Goal: Task Accomplishment & Management: Manage account settings

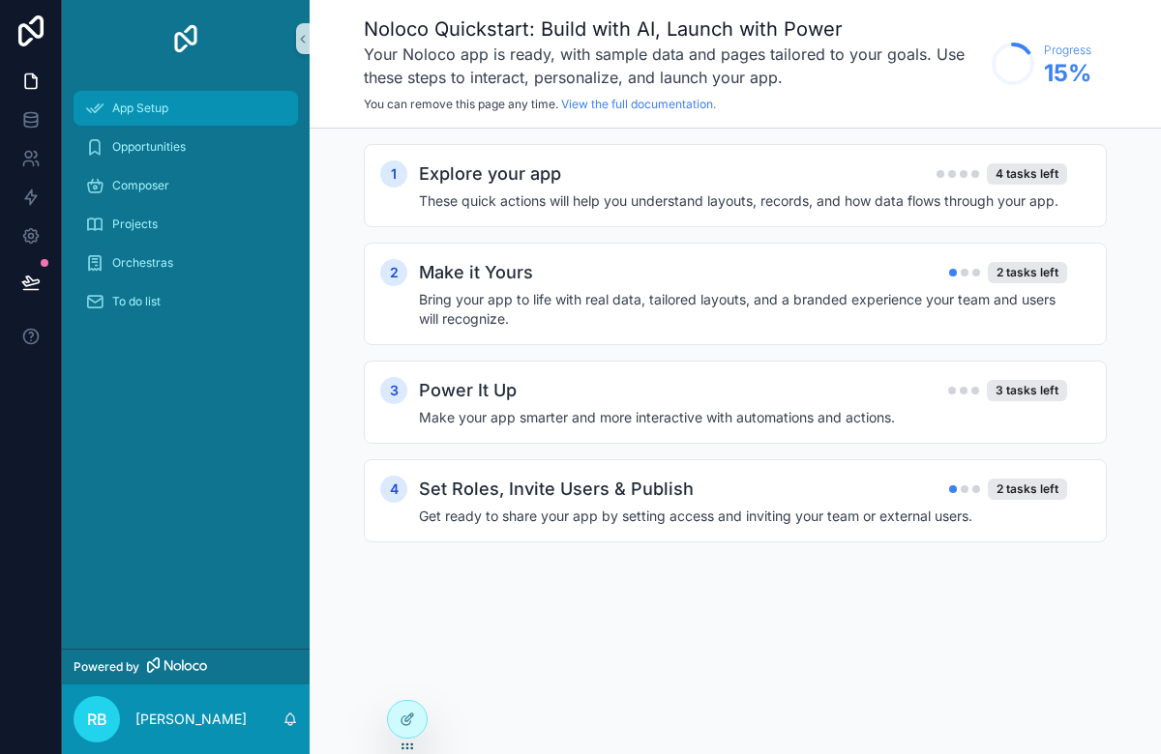
click at [140, 108] on span "App Setup" at bounding box center [140, 108] width 56 height 15
click at [25, 80] on icon at bounding box center [30, 81] width 19 height 19
click at [26, 125] on icon at bounding box center [30, 119] width 19 height 19
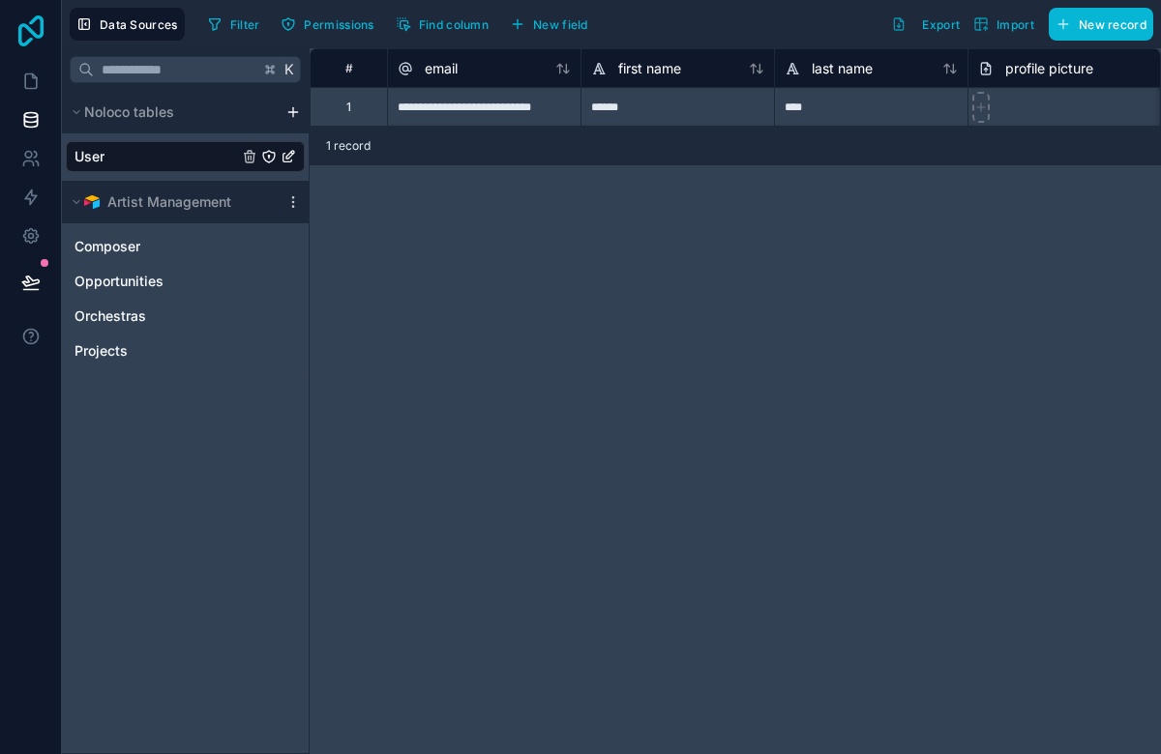
click at [33, 34] on icon at bounding box center [30, 30] width 25 height 31
click at [211, 241] on link "Composer" at bounding box center [165, 246] width 183 height 19
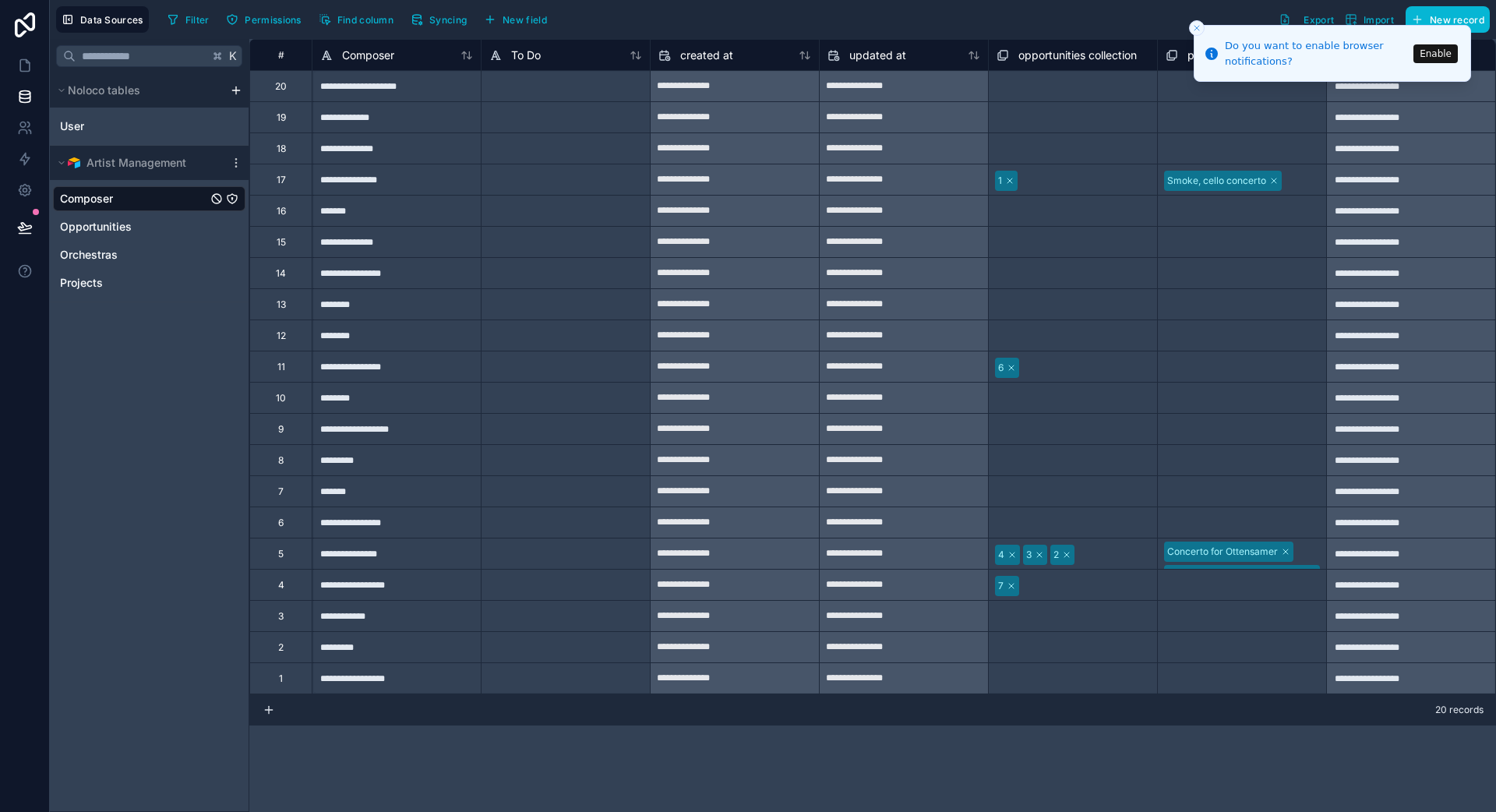
click at [934, 27] on icon "Close toast" at bounding box center [1197, 28] width 10 height 10
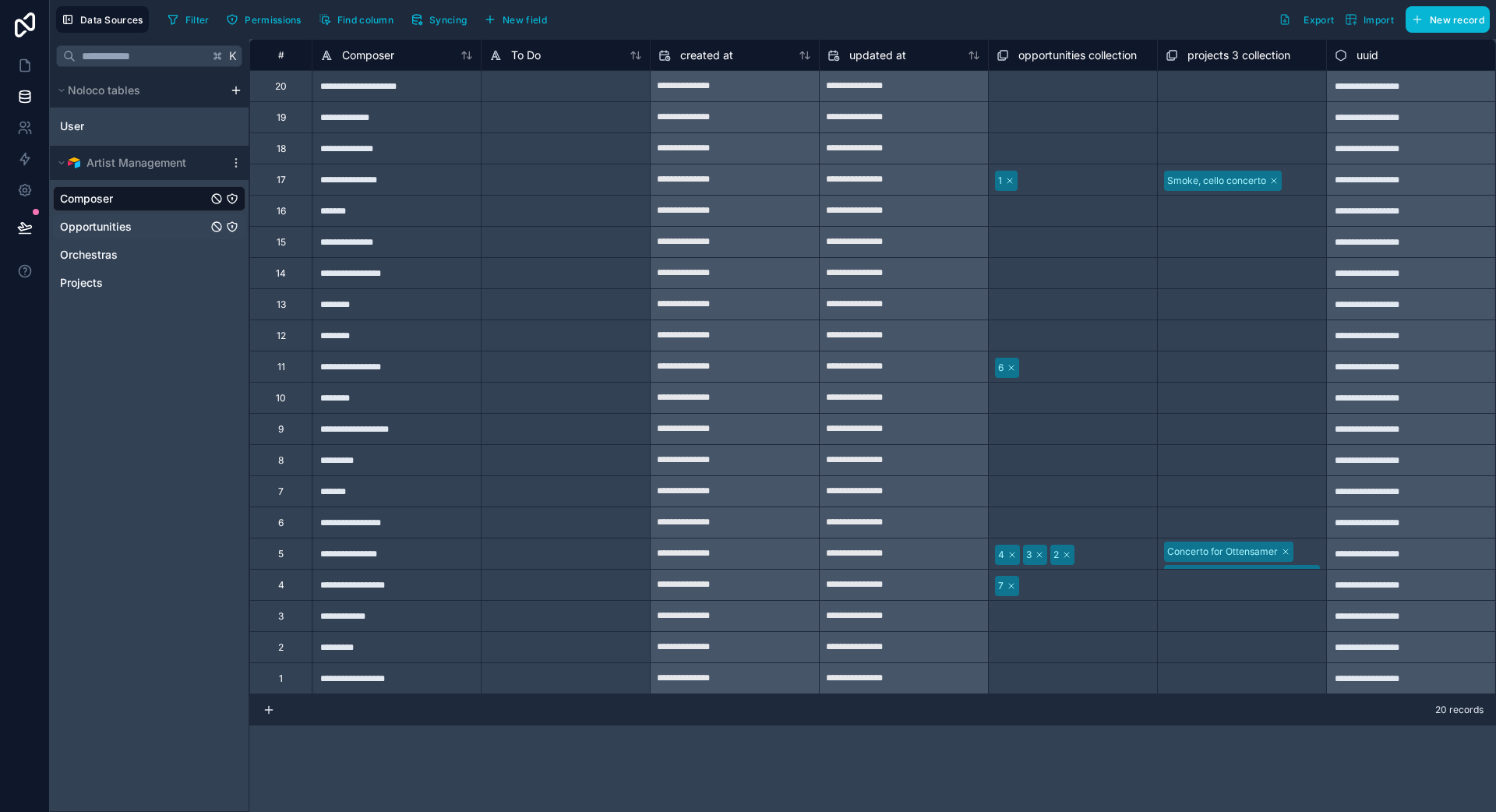
click at [93, 228] on span "Opportunities" at bounding box center [95, 226] width 72 height 15
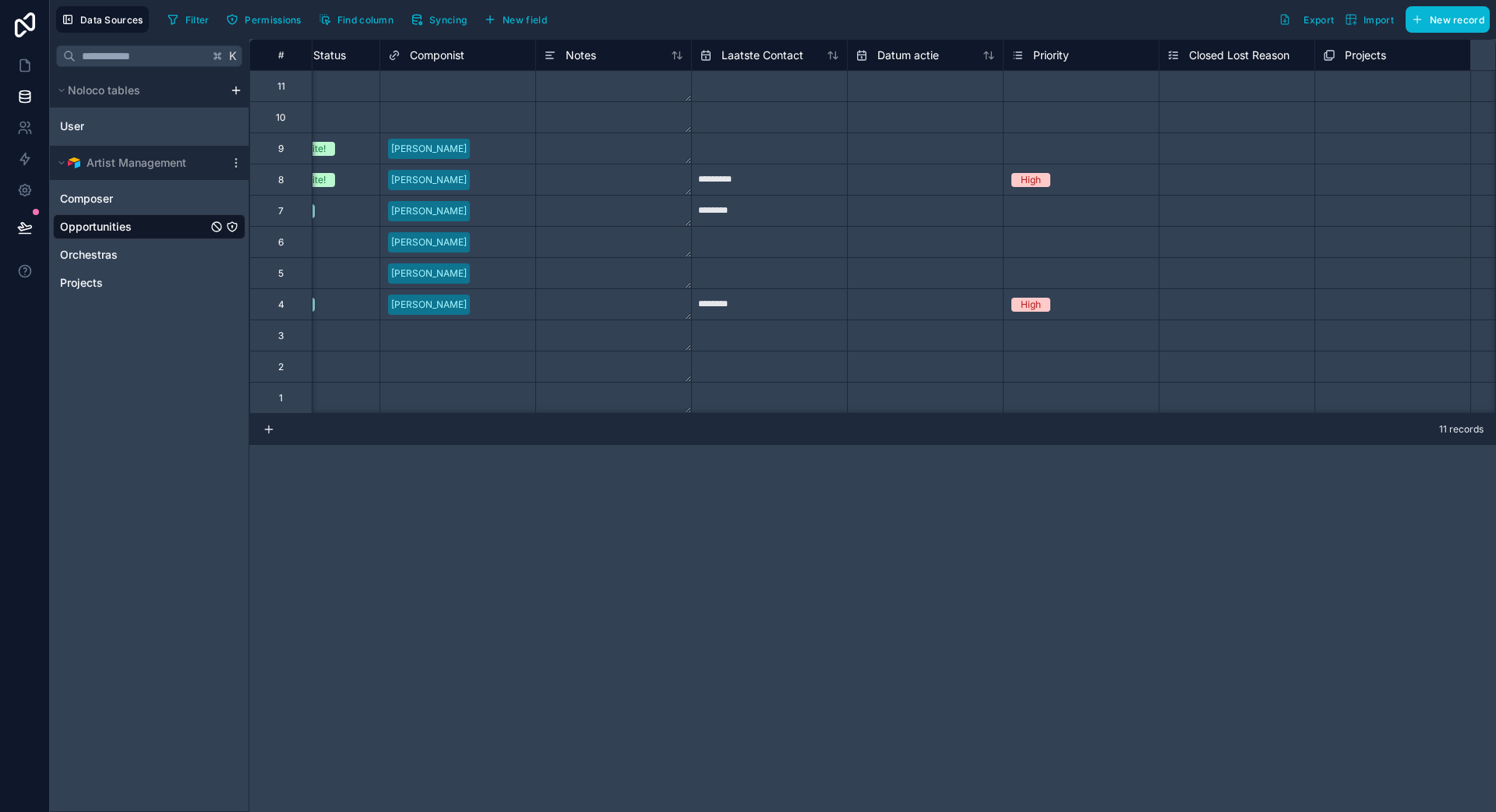
scroll to position [0, 587]
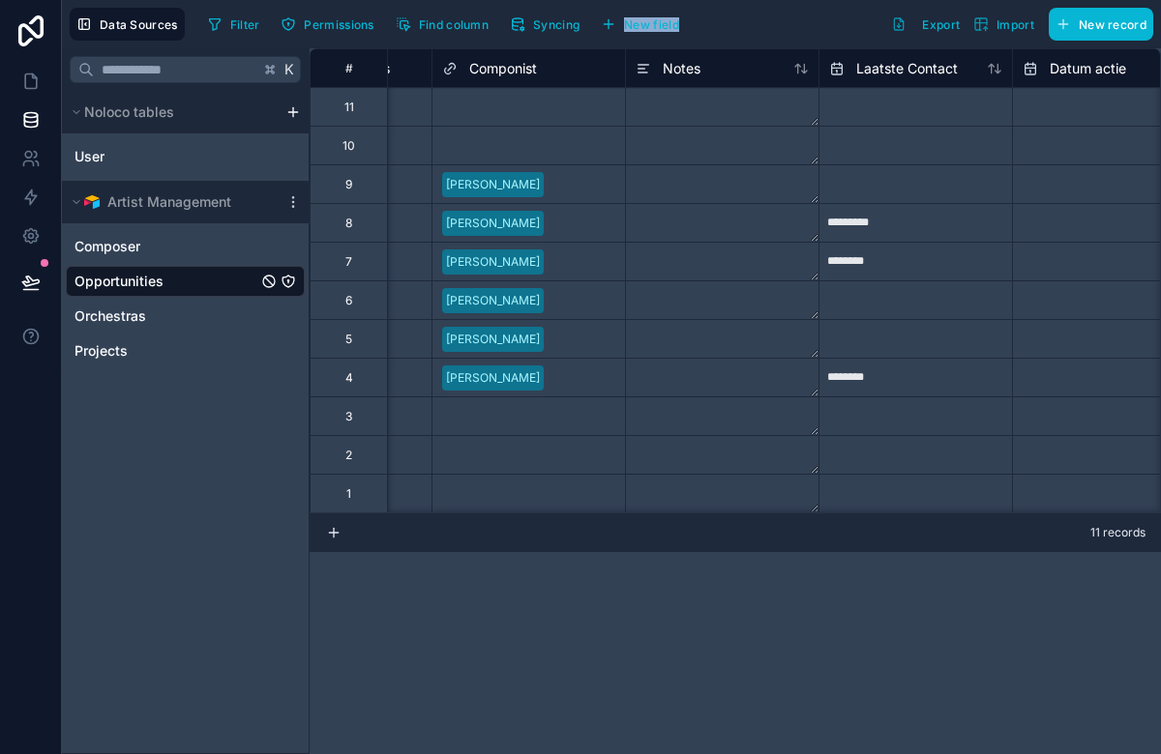
drag, startPoint x: 765, startPoint y: 21, endPoint x: 694, endPoint y: -52, distance: 101.9
click at [694, 0] on html "Data Sources Filter Permissions Find column Syncing New field Export Import New…" at bounding box center [580, 449] width 1161 height 899
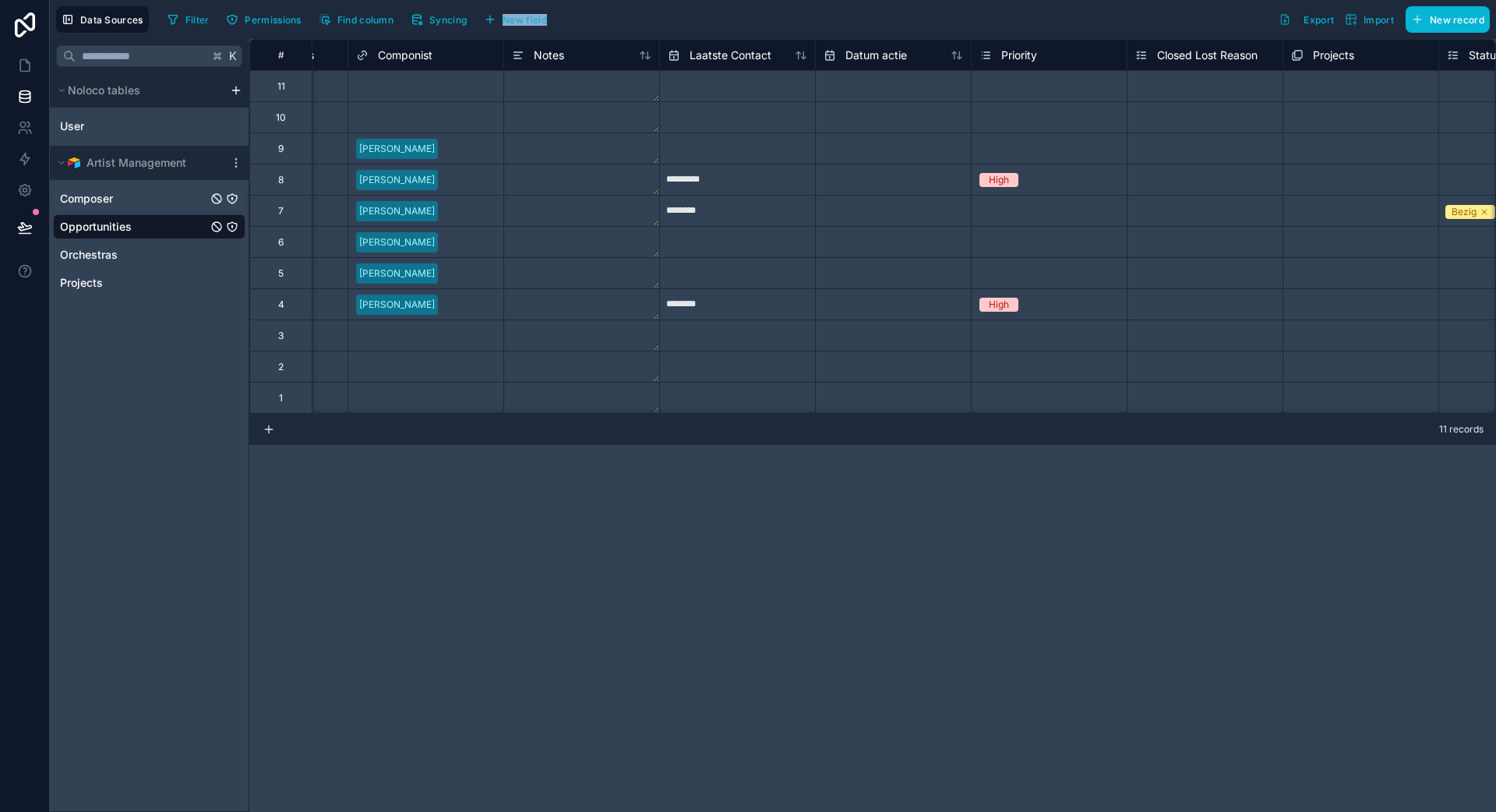
click at [132, 204] on link "Composer" at bounding box center [133, 198] width 147 height 15
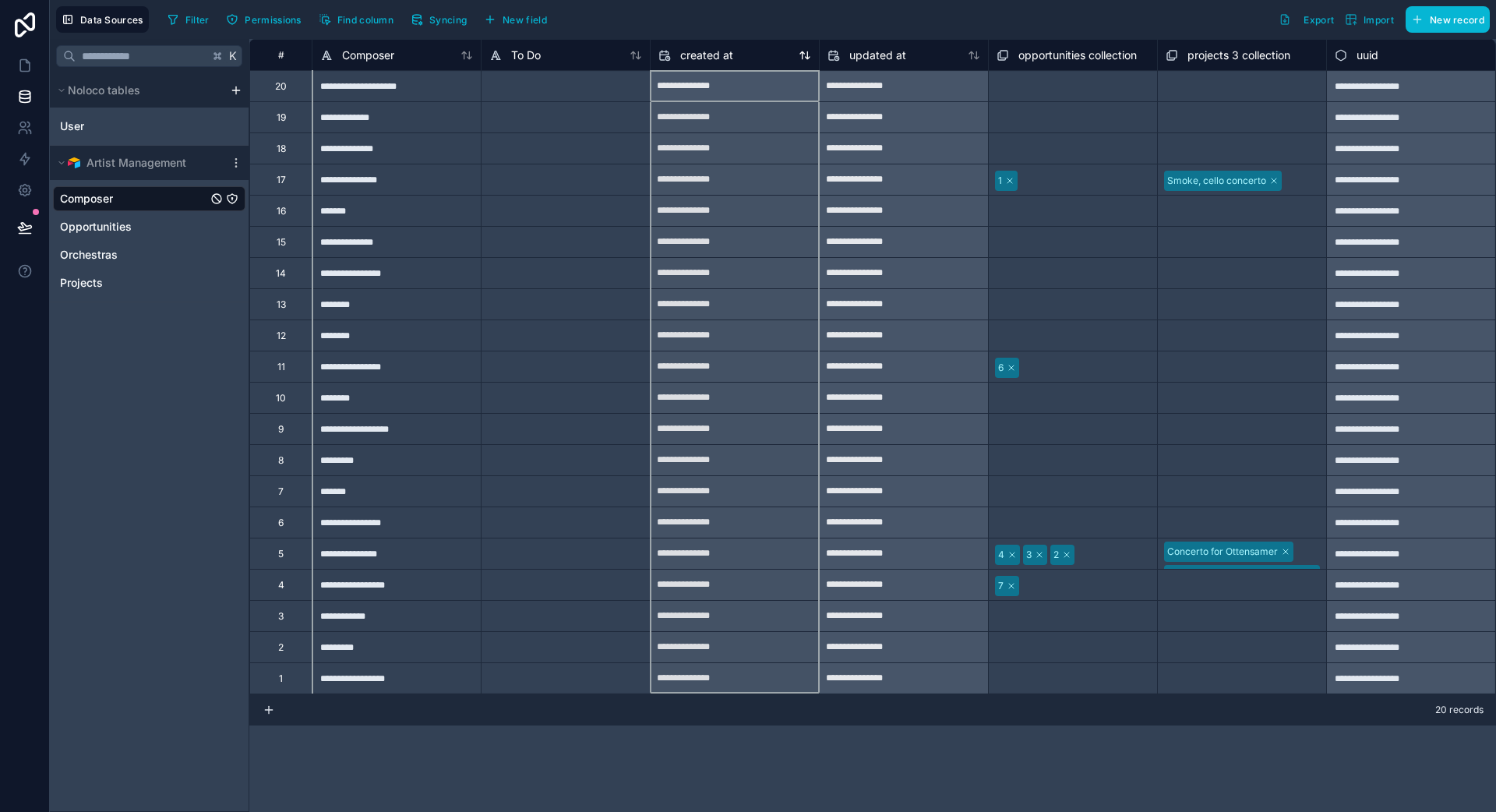
click at [772, 57] on div "created at" at bounding box center [735, 55] width 153 height 19
click at [934, 53] on span "opportunities collection" at bounding box center [1077, 55] width 118 height 15
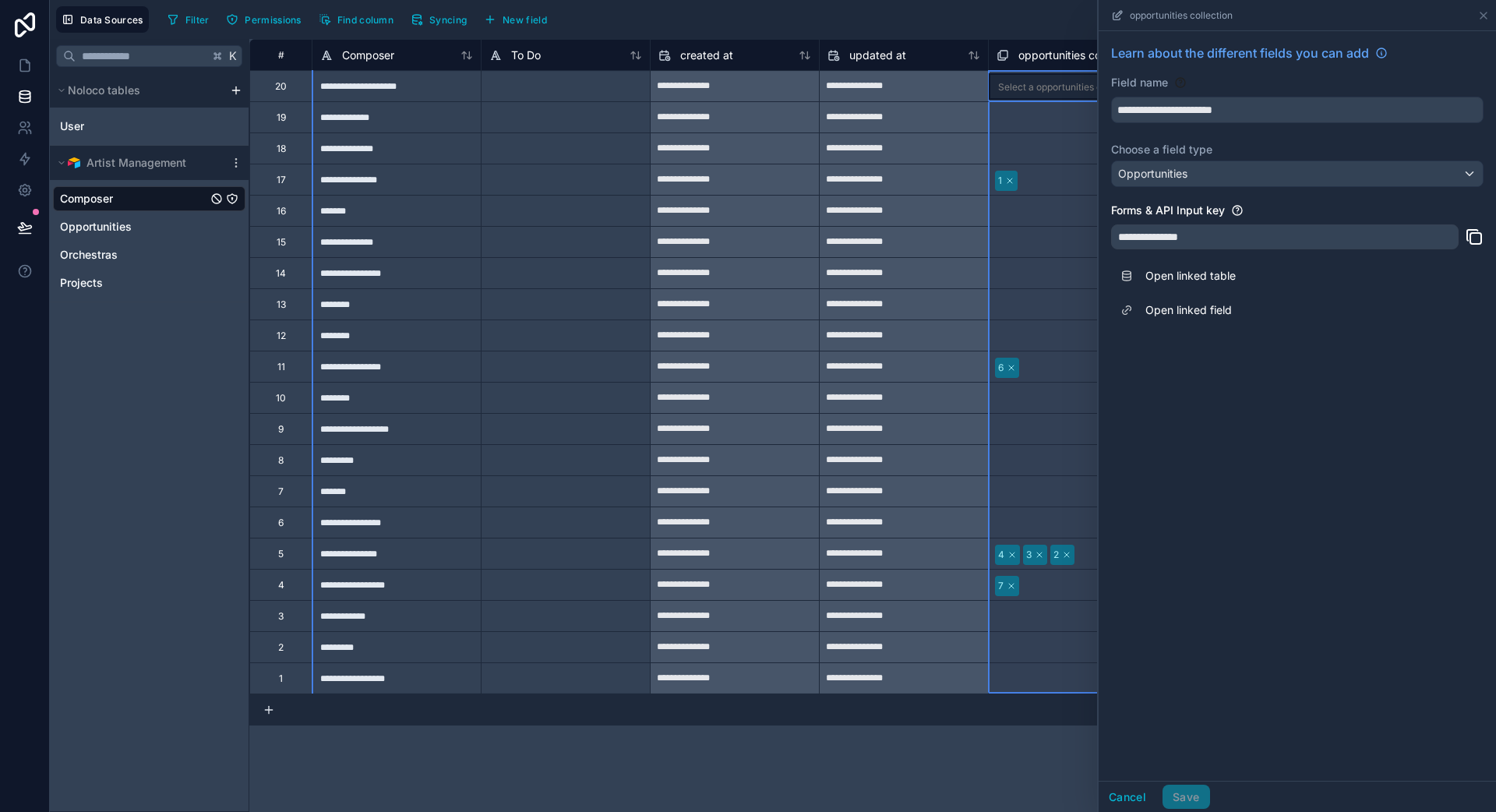
click at [934, 92] on div at bounding box center [1146, 87] width 2 height 15
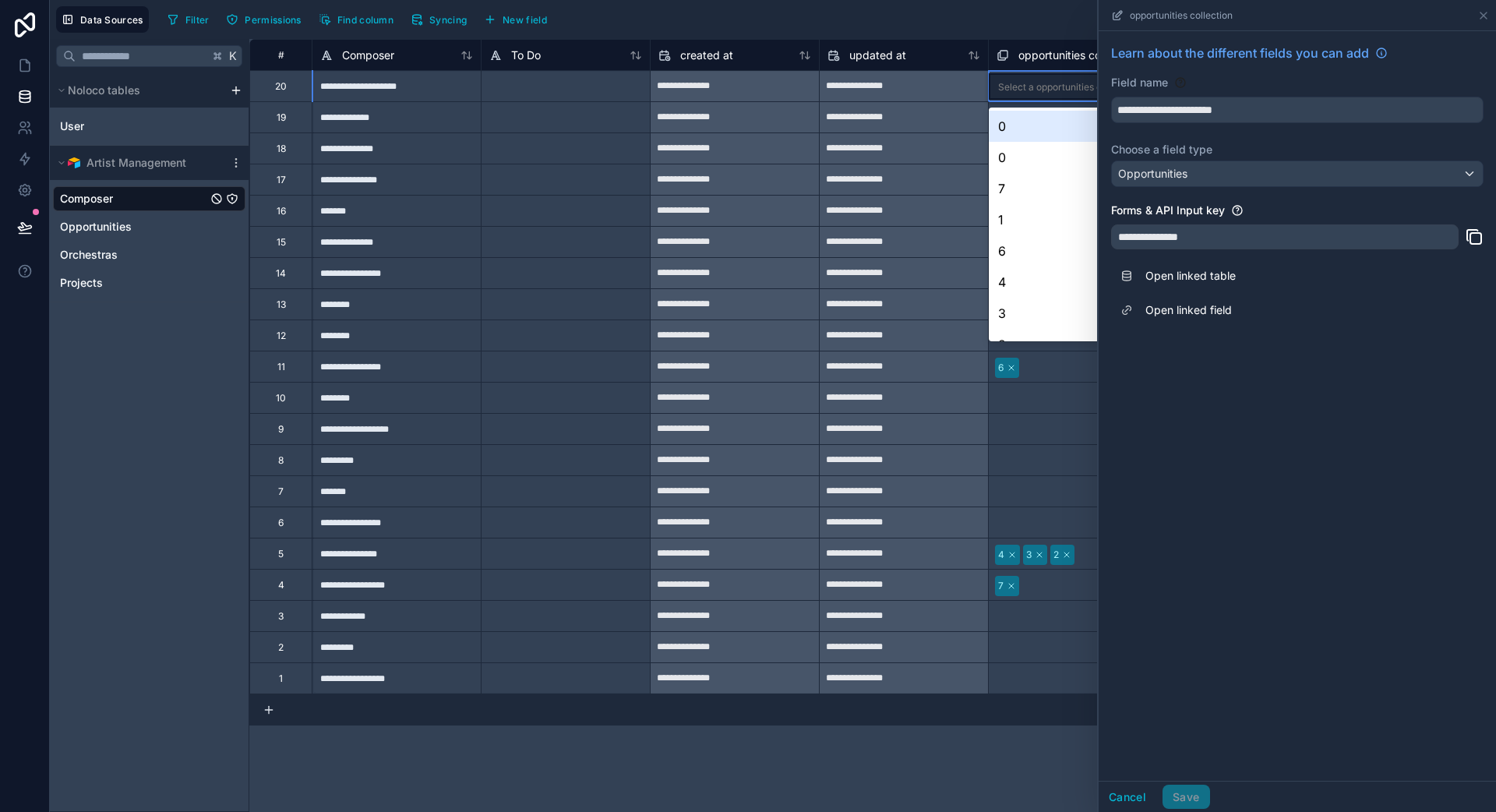
click at [934, 19] on div "Filter Permissions Find column Syncing New field Export Import New record" at bounding box center [825, 19] width 1328 height 27
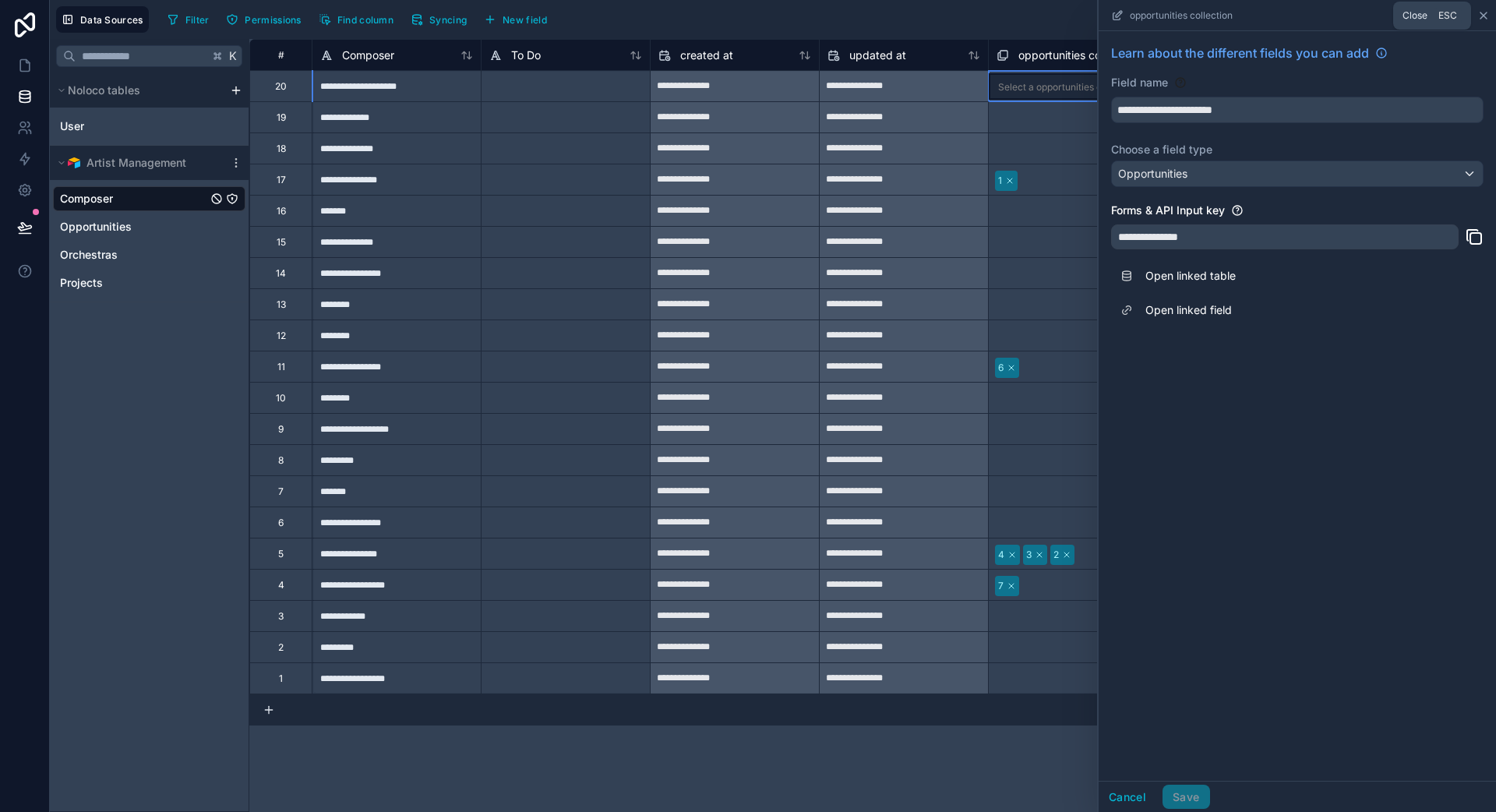
click at [934, 17] on icon at bounding box center [1483, 15] width 12 height 12
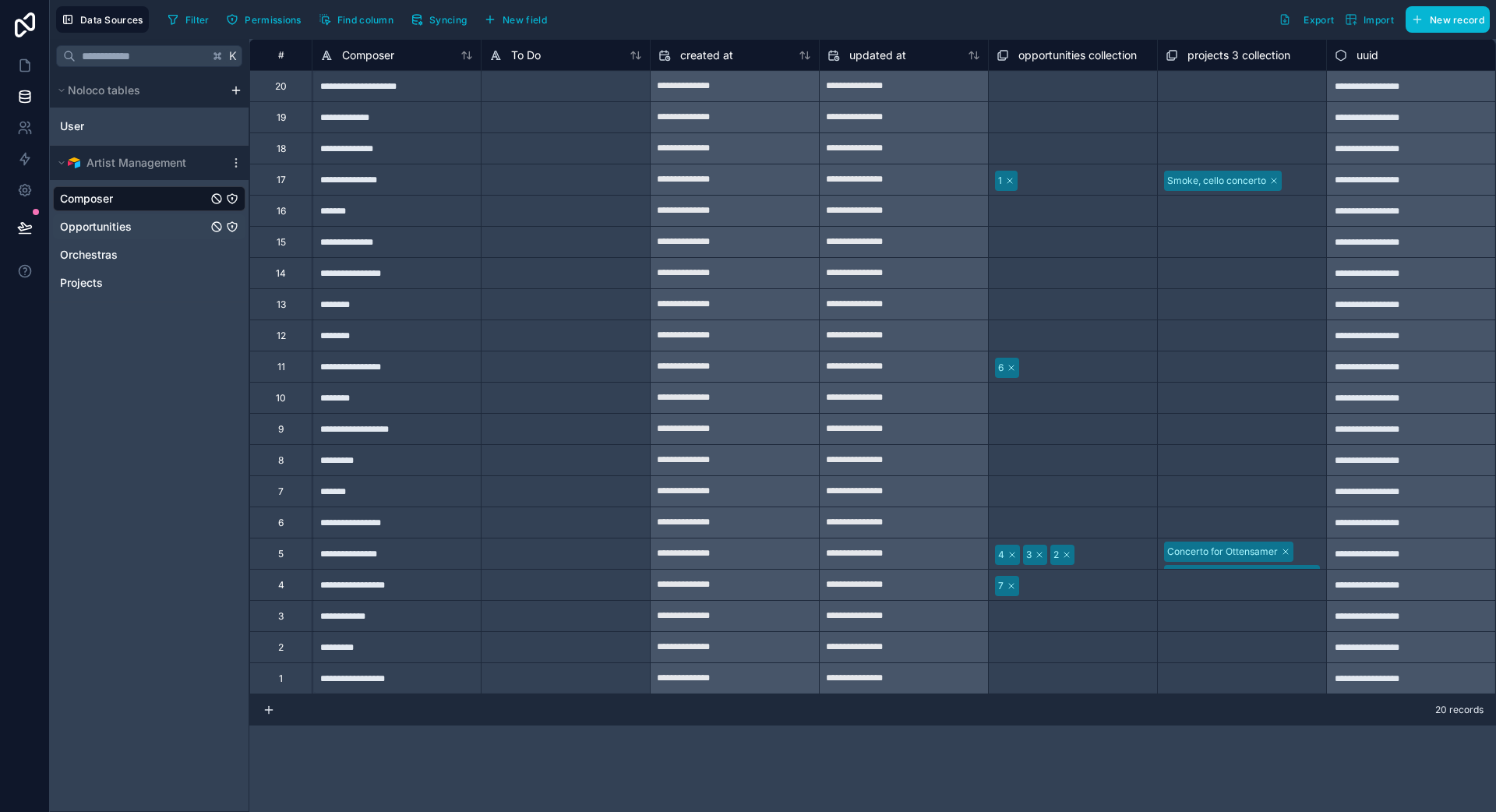
click at [166, 227] on link "Opportunities" at bounding box center [133, 226] width 147 height 15
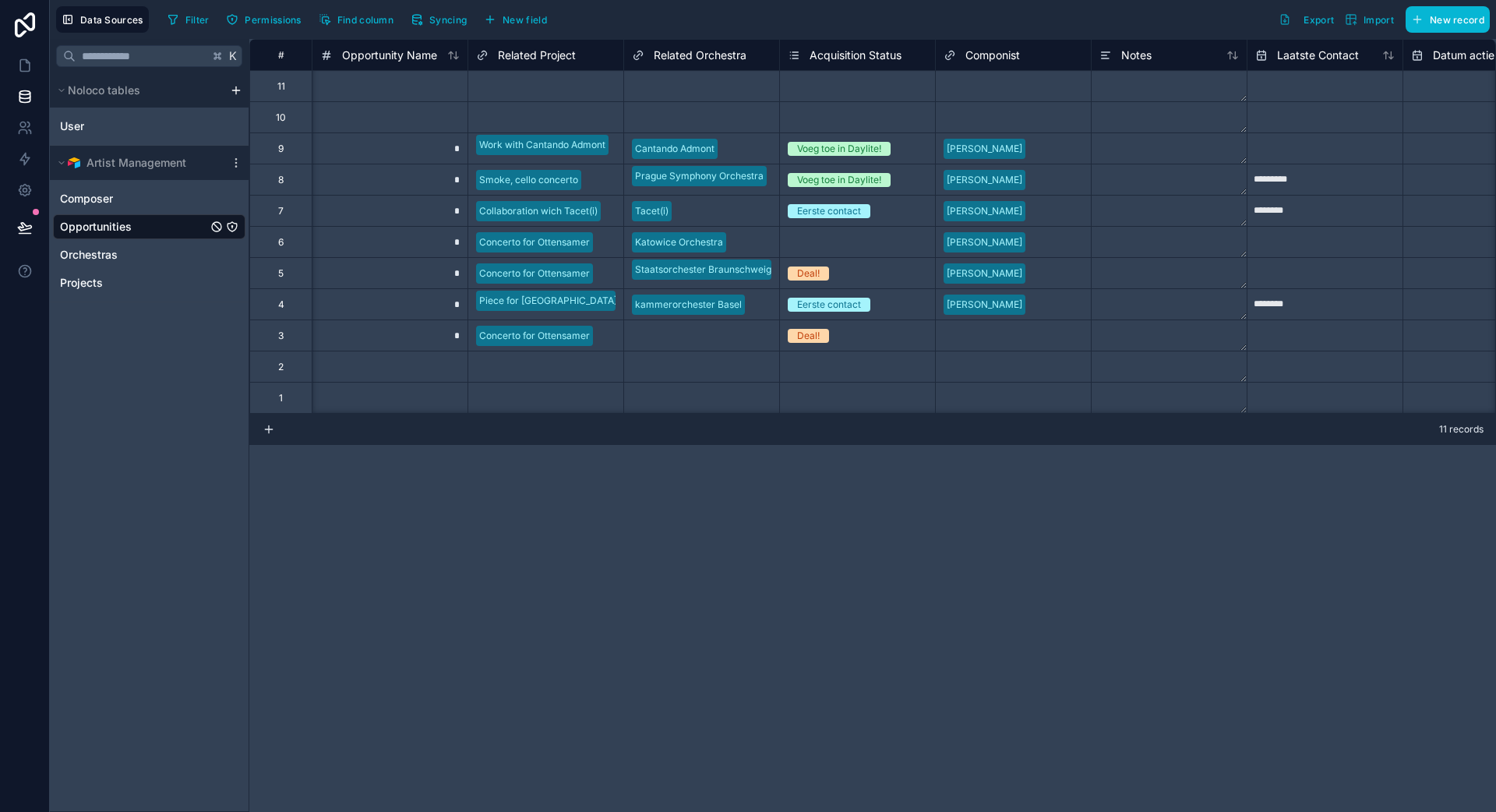
scroll to position [0, 27]
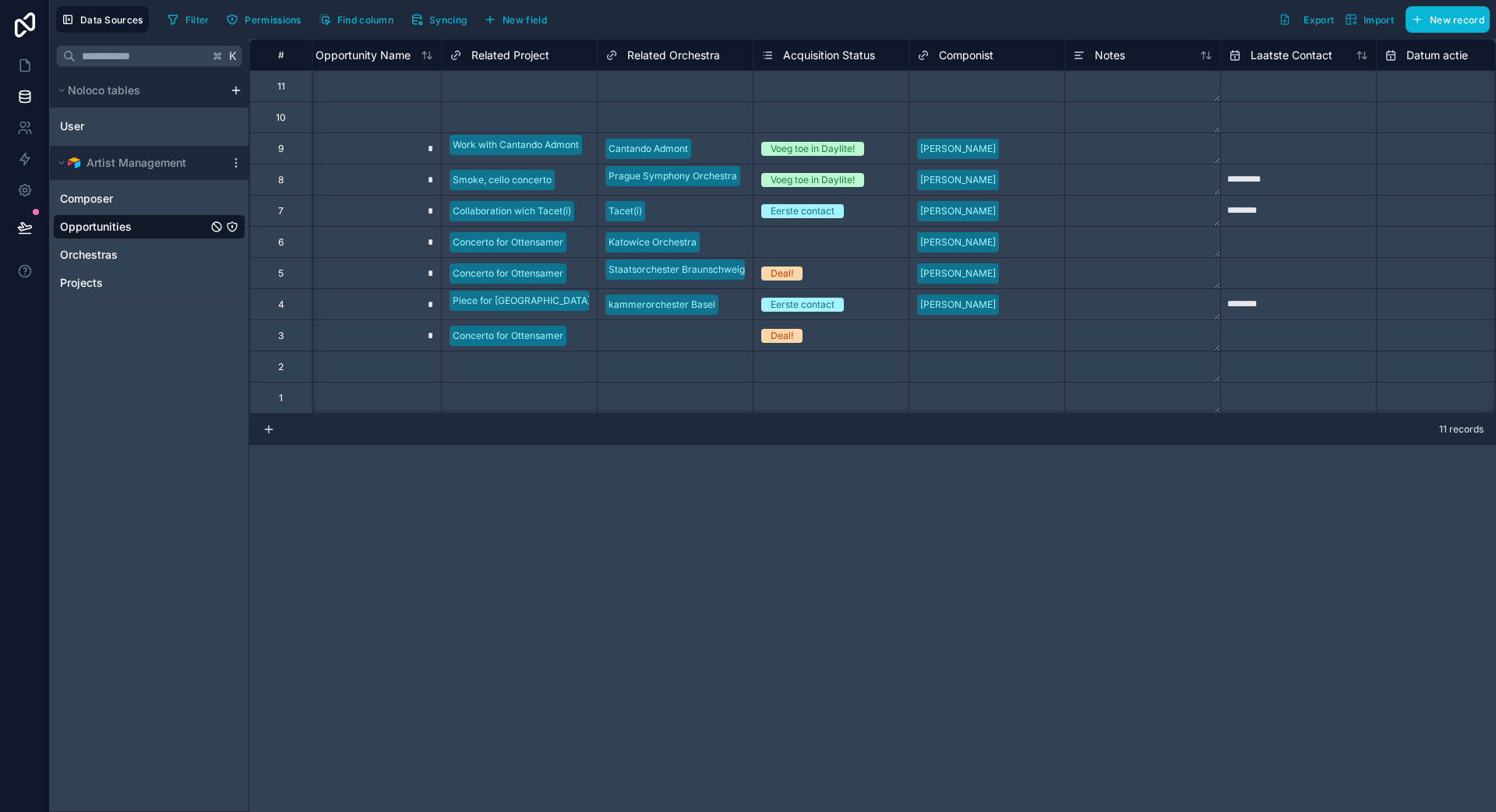
click at [823, 150] on div "Voeg toe in Daylite!" at bounding box center [813, 148] width 84 height 14
click at [158, 207] on div "Composer" at bounding box center [149, 198] width 193 height 25
click at [139, 205] on link "Composer" at bounding box center [133, 198] width 147 height 15
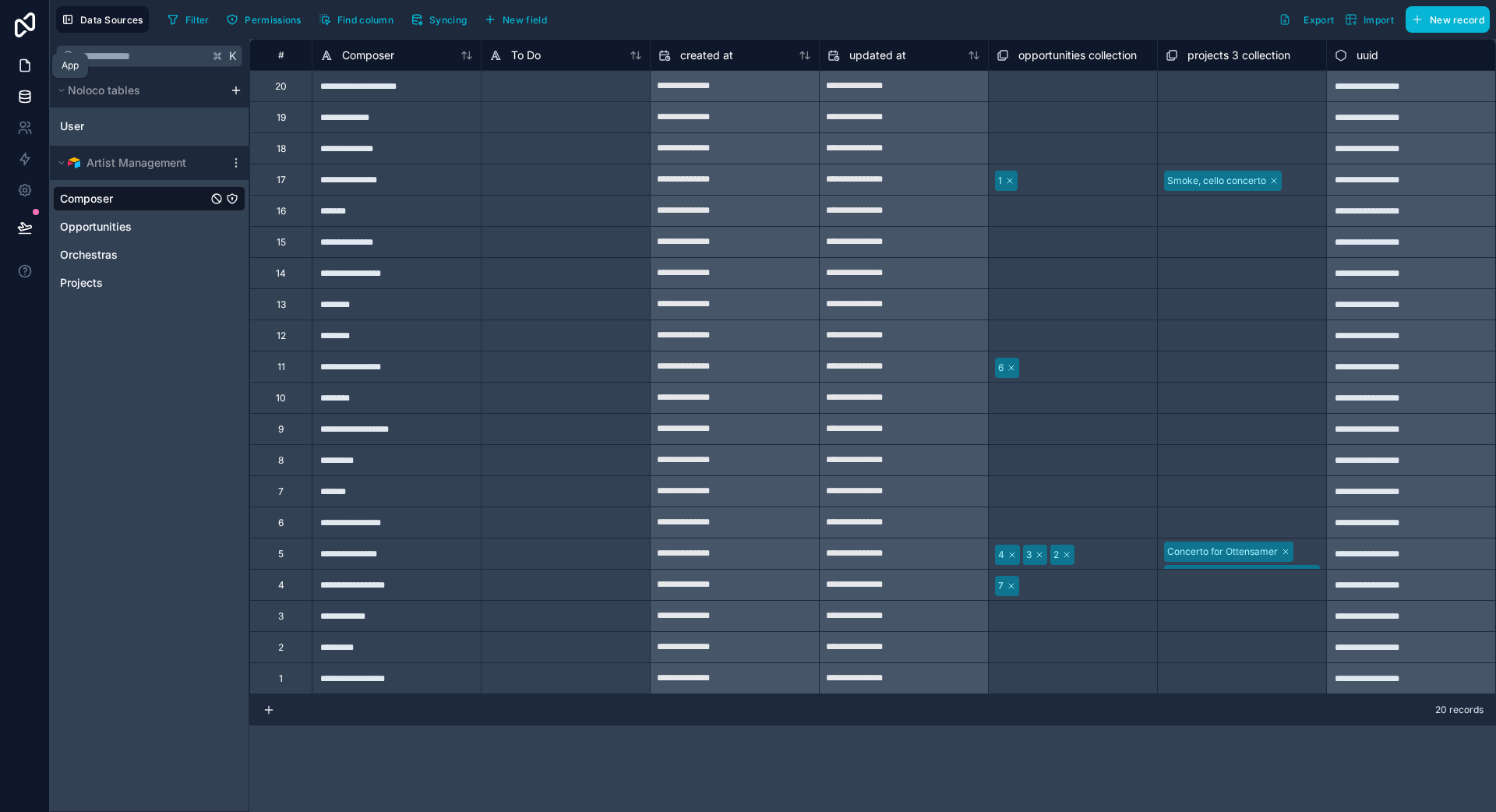
click at [23, 61] on icon at bounding box center [24, 65] width 15 height 15
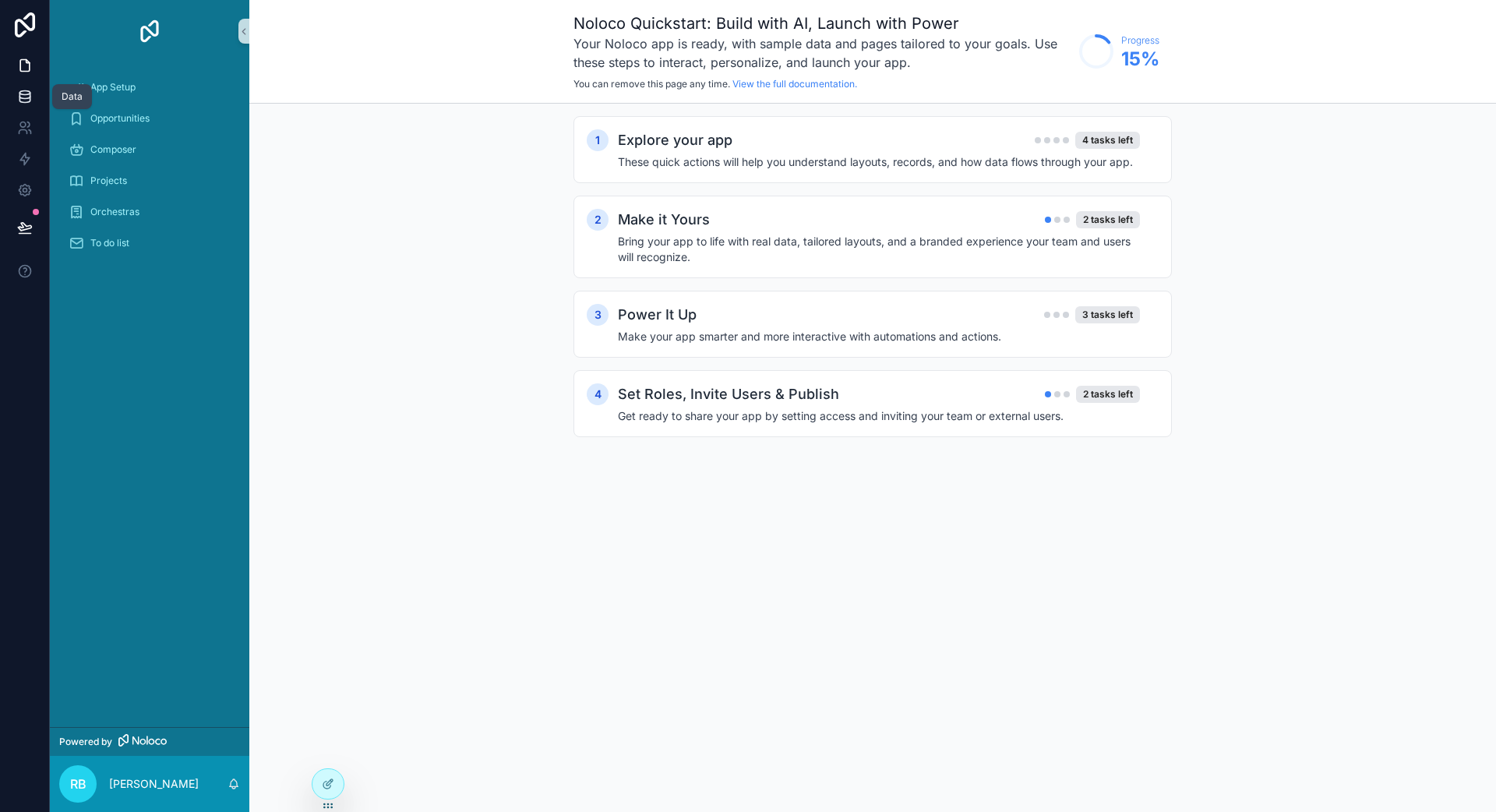
click at [28, 99] on icon at bounding box center [24, 96] width 15 height 15
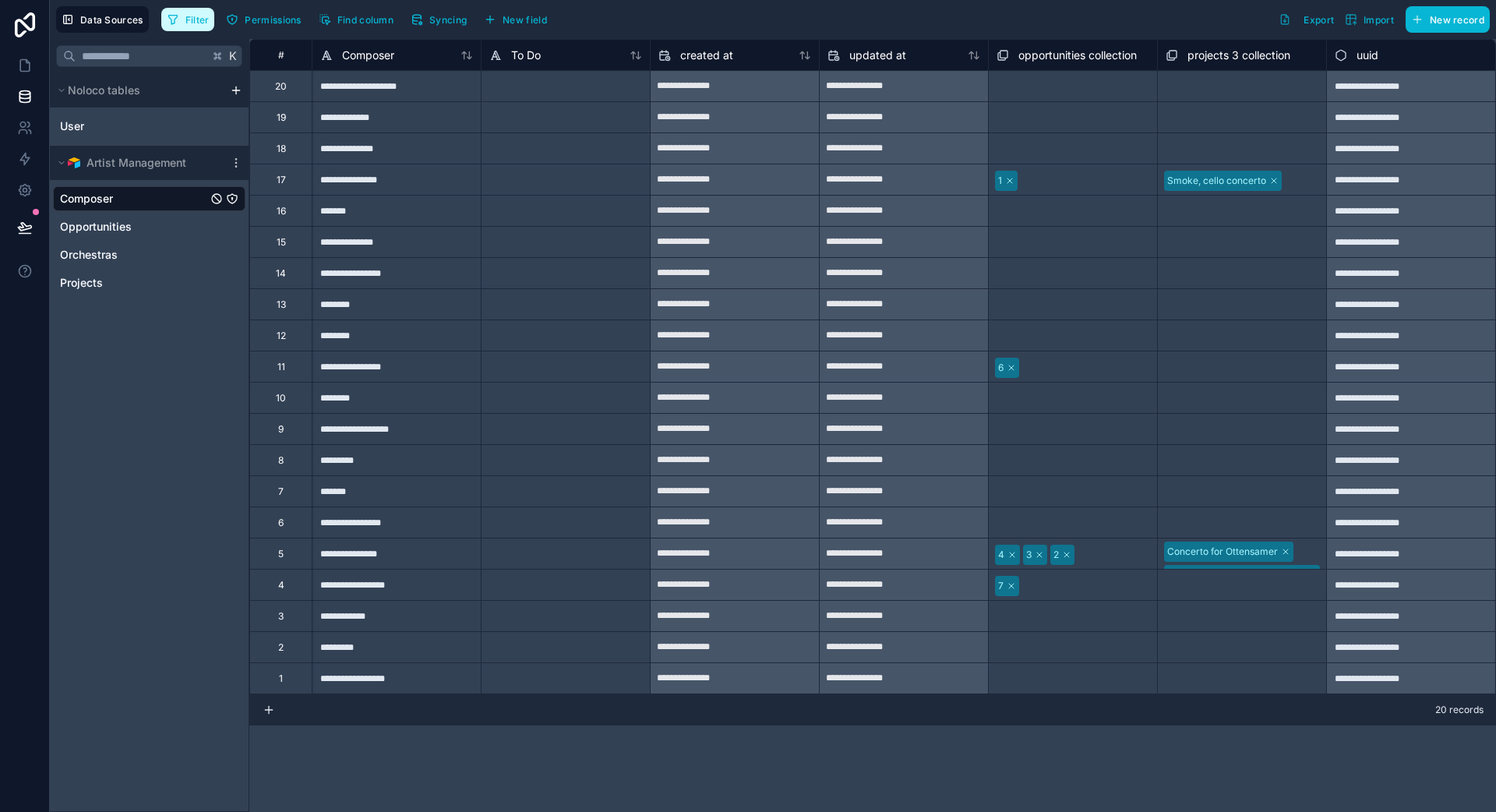
click at [190, 20] on span "Filter" at bounding box center [197, 19] width 24 height 12
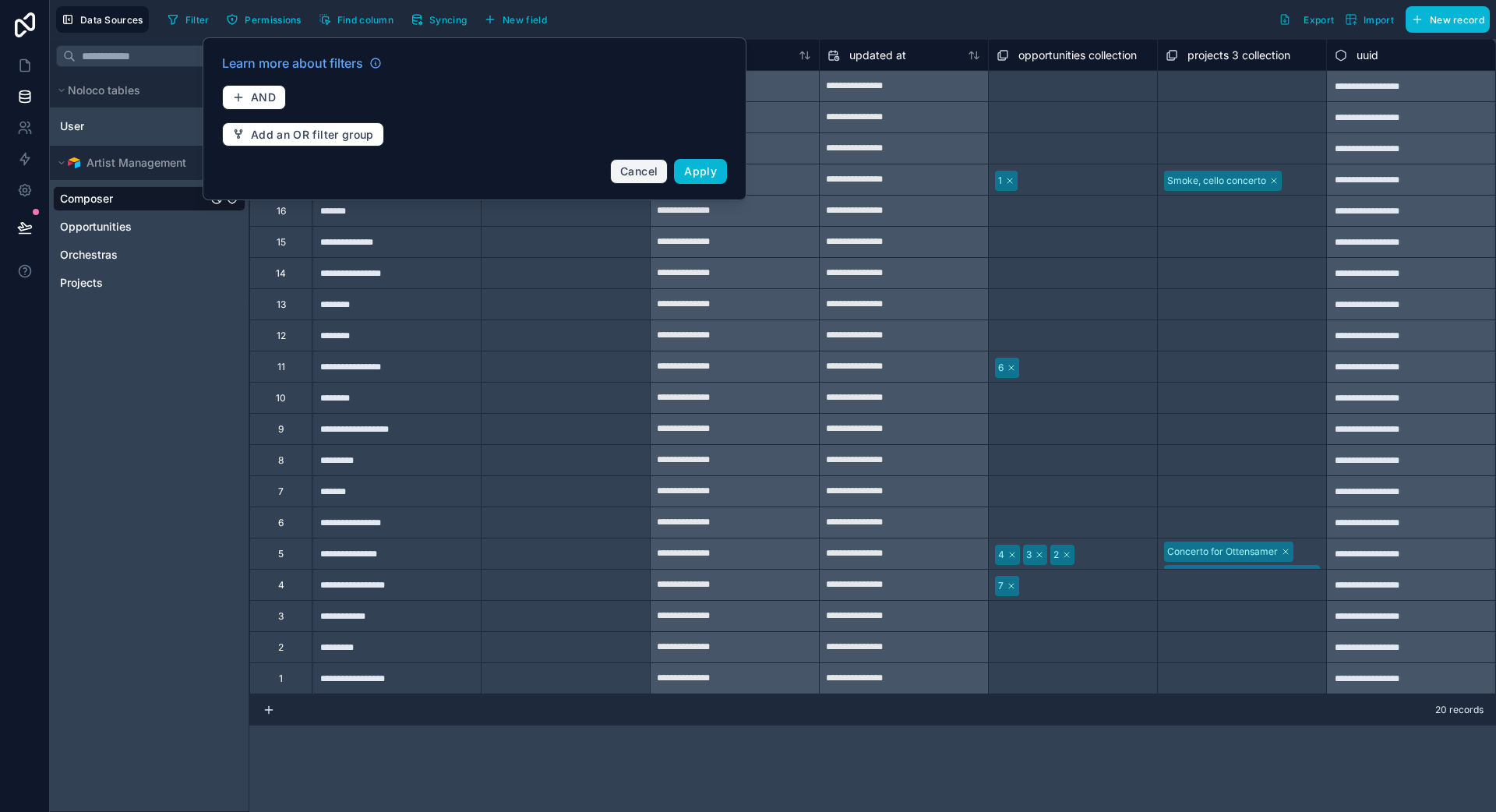
click at [620, 172] on span "Cancel" at bounding box center [639, 171] width 37 height 13
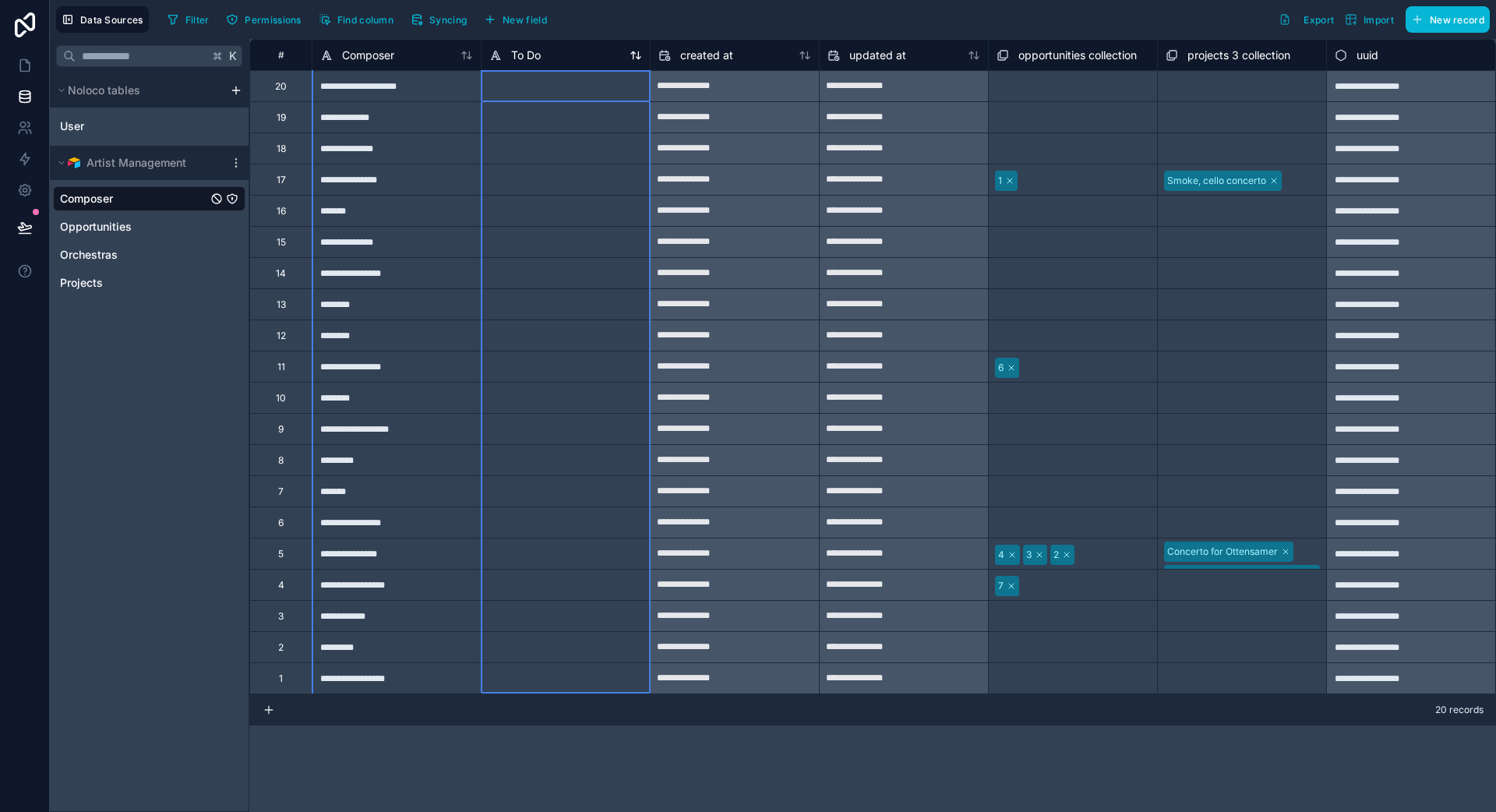
click at [534, 57] on span "To Do" at bounding box center [525, 55] width 30 height 15
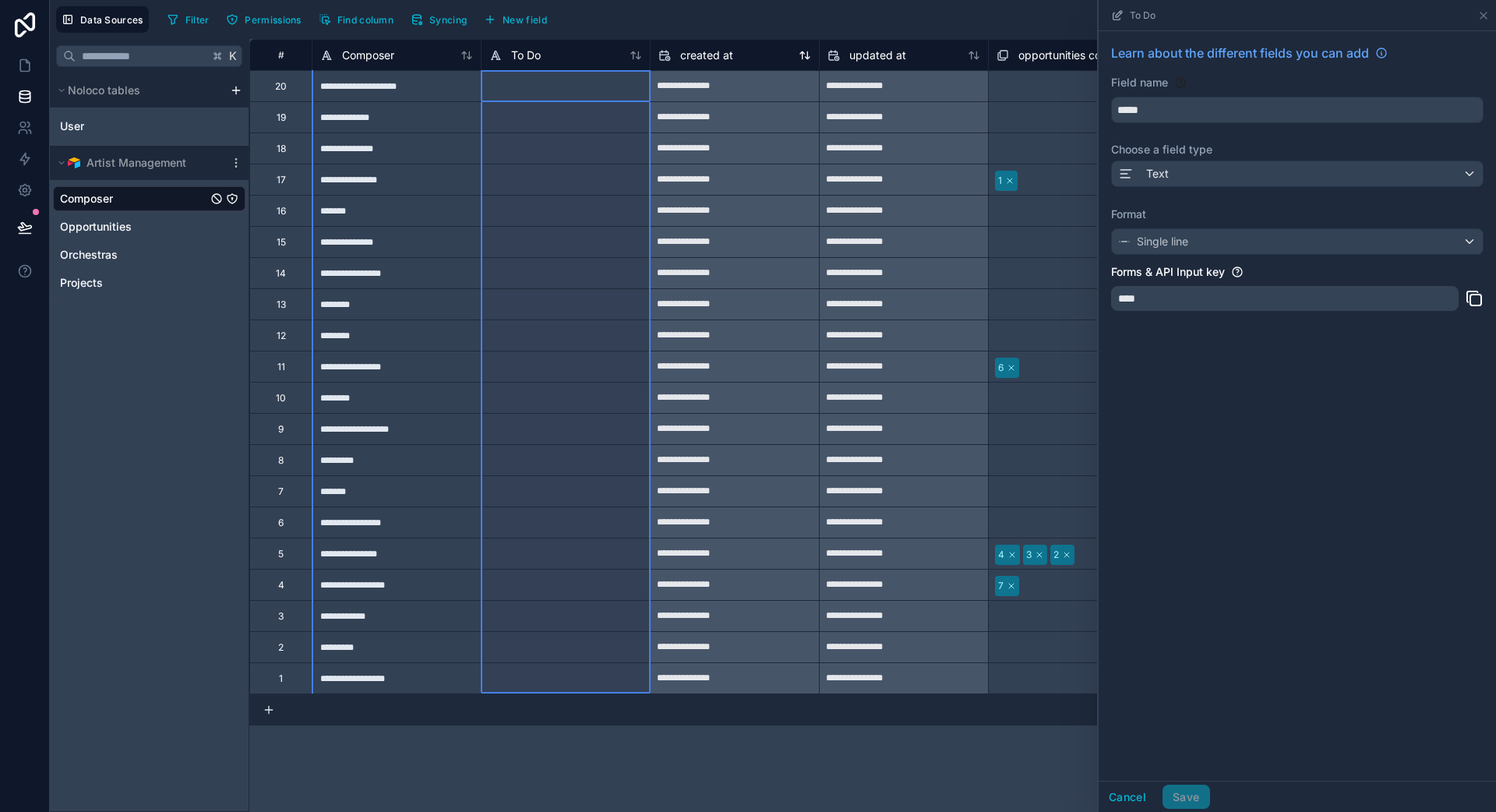
click at [738, 60] on div "created at" at bounding box center [735, 55] width 153 height 19
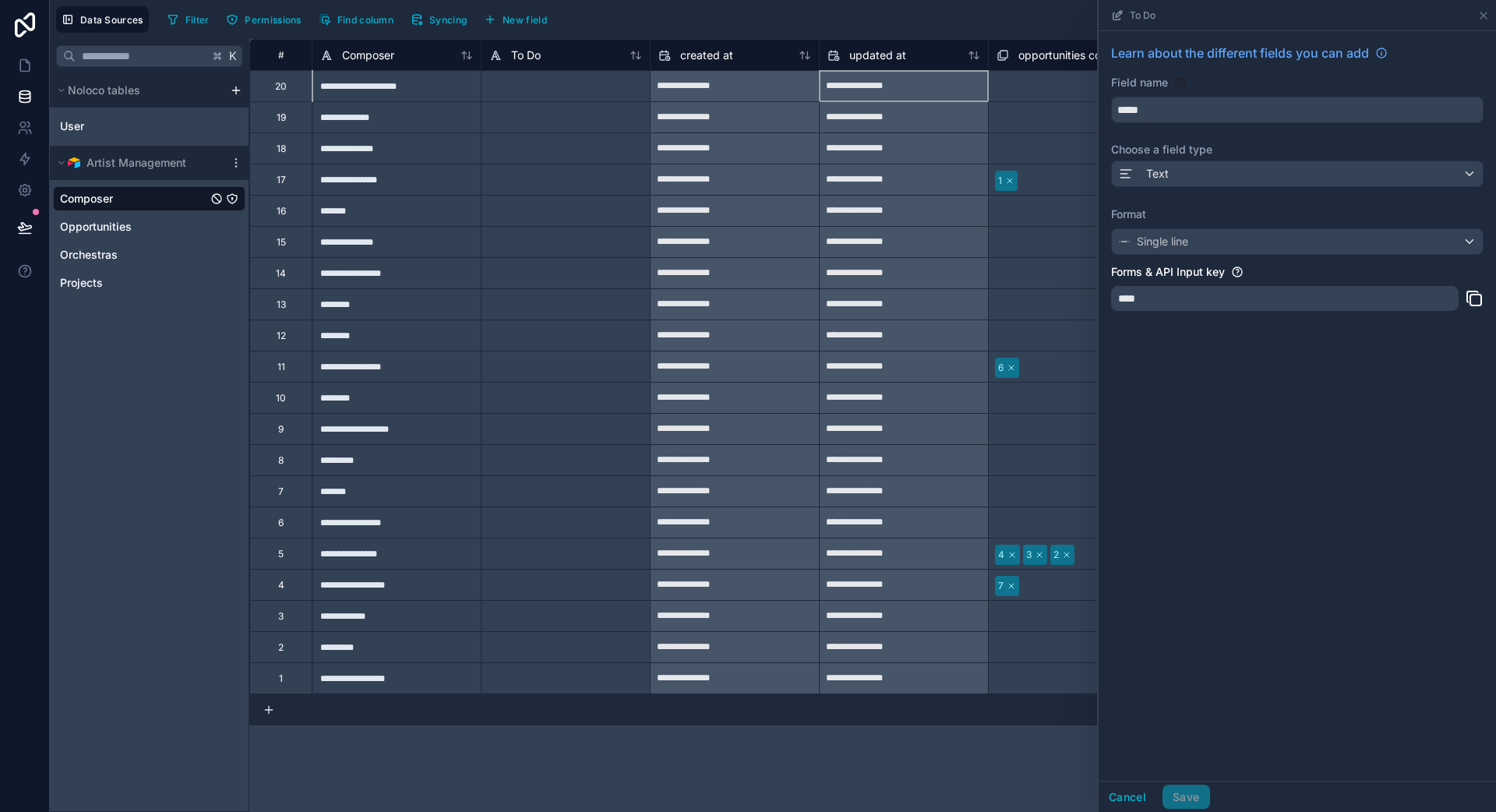
click at [894, 77] on div "**********" at bounding box center [903, 86] width 168 height 25
click at [934, 86] on div "Select a opportunities collection" at bounding box center [1068, 87] width 141 height 12
click at [934, 83] on div "Select a opportunities collection" at bounding box center [1068, 87] width 141 height 12
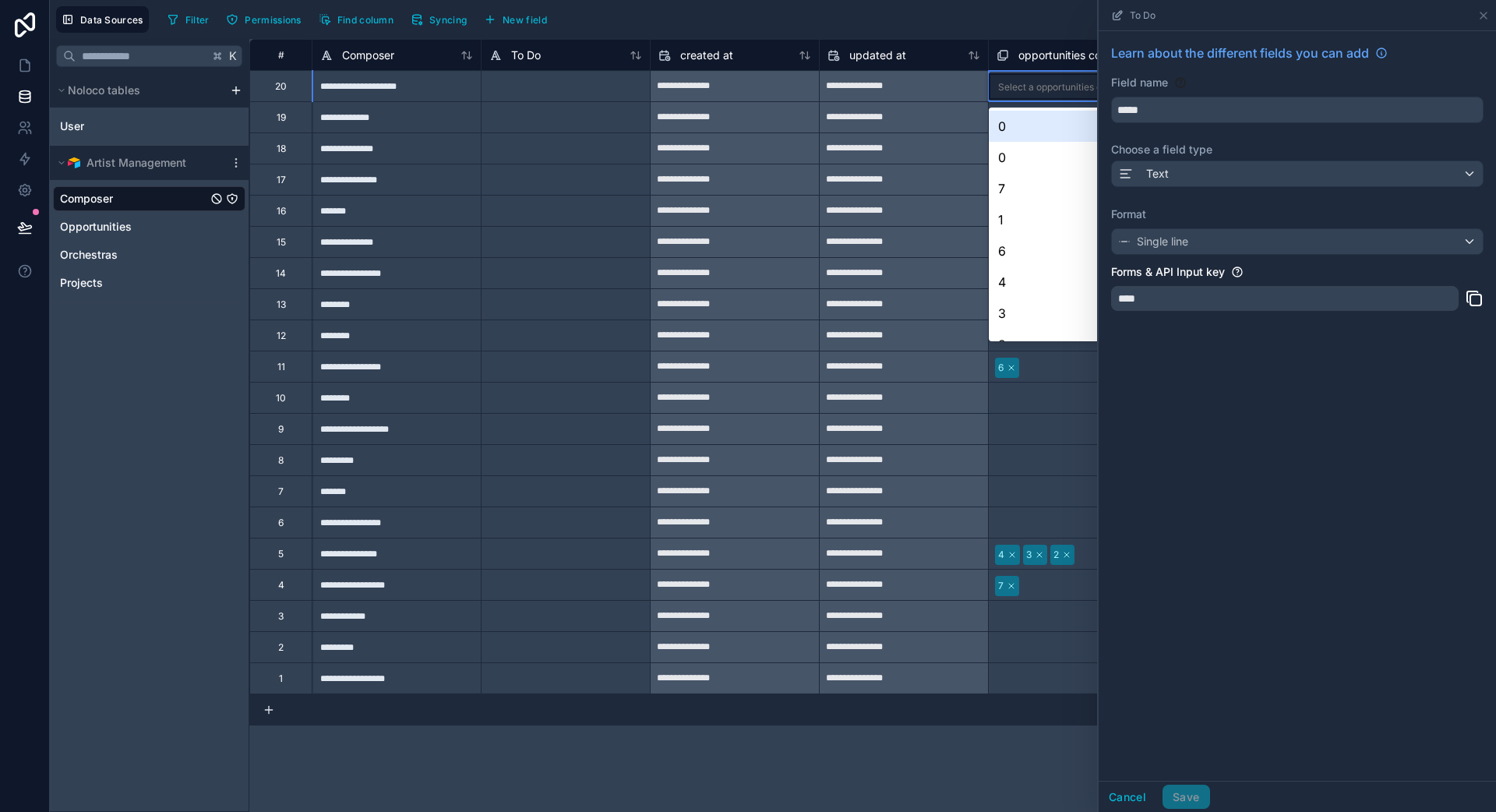
click at [934, 83] on div "Select a opportunities collection" at bounding box center [1068, 87] width 141 height 12
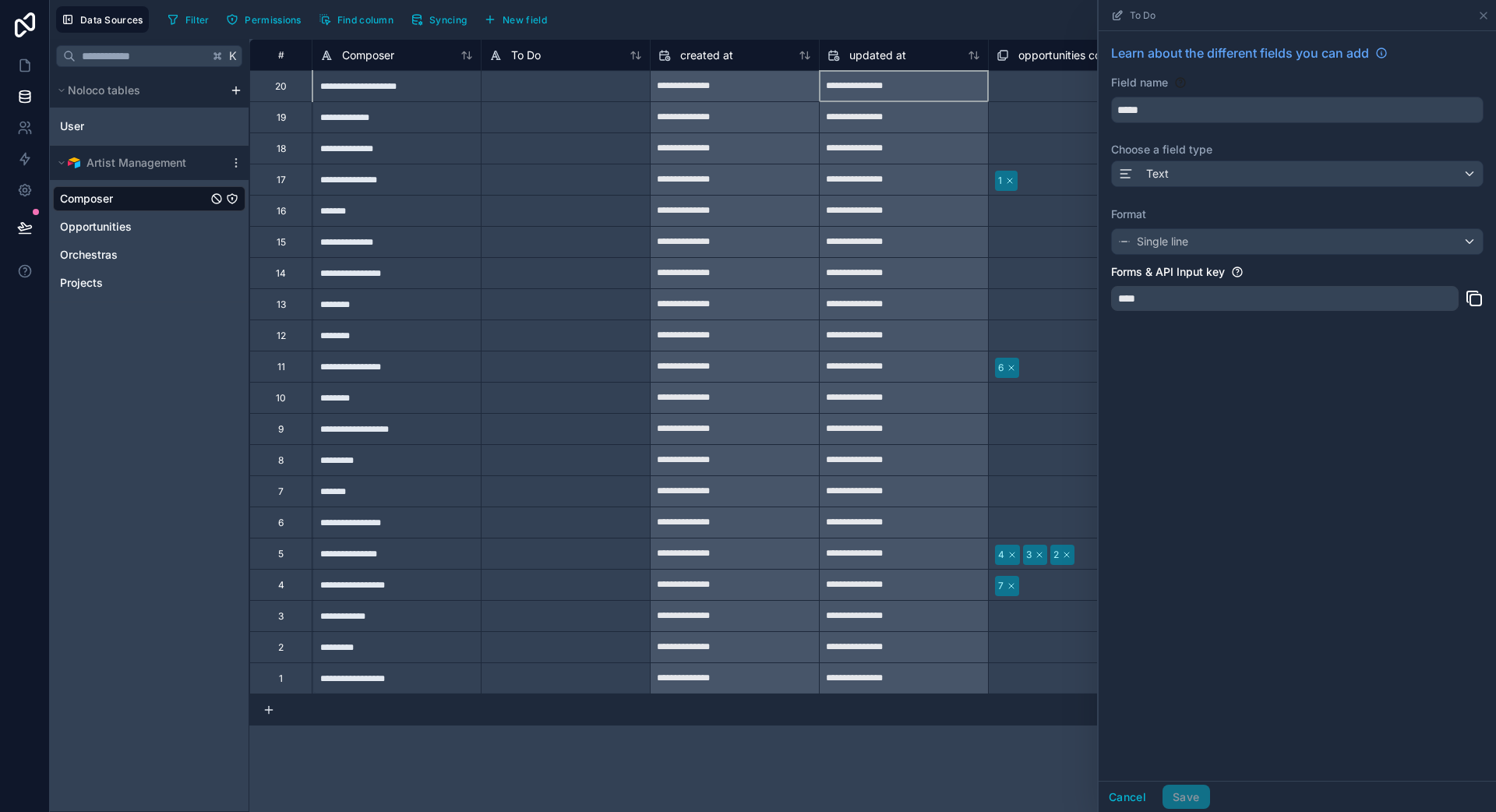
click at [857, 92] on div "**********" at bounding box center [903, 86] width 168 height 25
click at [858, 92] on div "**********" at bounding box center [903, 86] width 168 height 25
click at [865, 60] on span "updated at" at bounding box center [877, 55] width 57 height 15
click at [934, 16] on icon at bounding box center [1484, 15] width 6 height 6
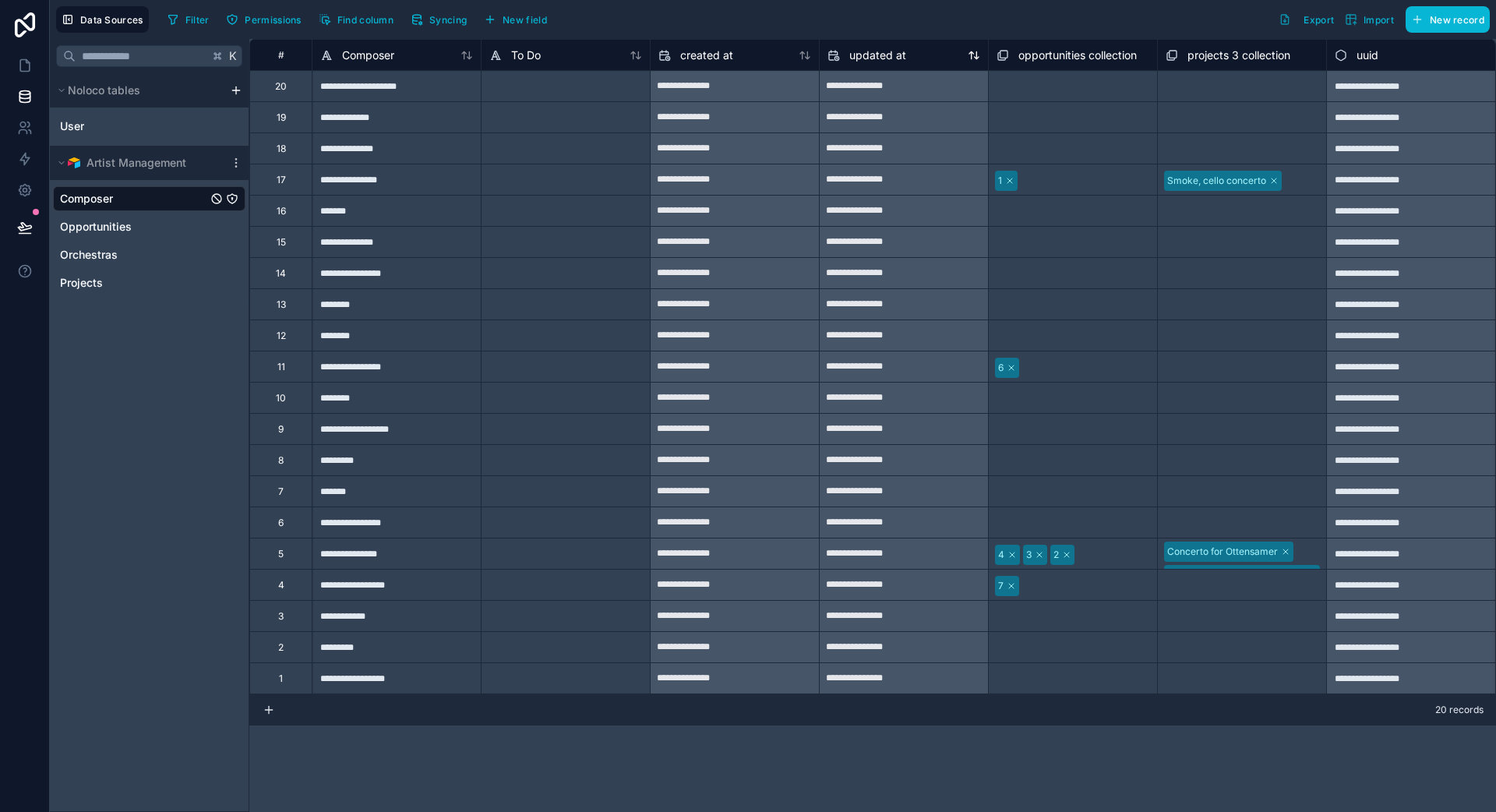
click at [901, 55] on span "updated at" at bounding box center [877, 55] width 57 height 15
click at [276, 14] on span "Permissions" at bounding box center [273, 19] width 56 height 12
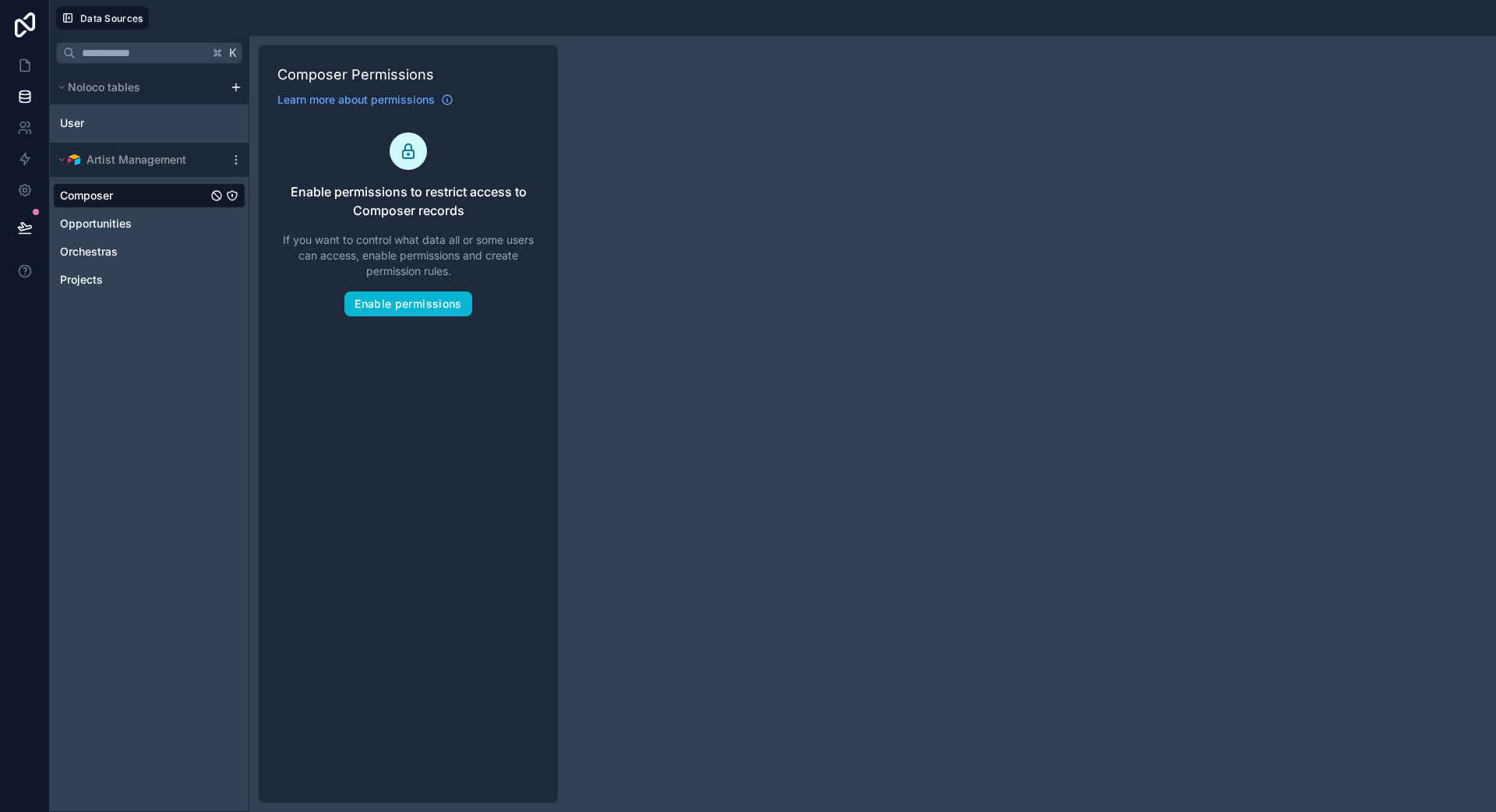
click at [123, 205] on div "Composer" at bounding box center [149, 195] width 193 height 25
click at [114, 219] on span "Opportunities" at bounding box center [95, 223] width 72 height 15
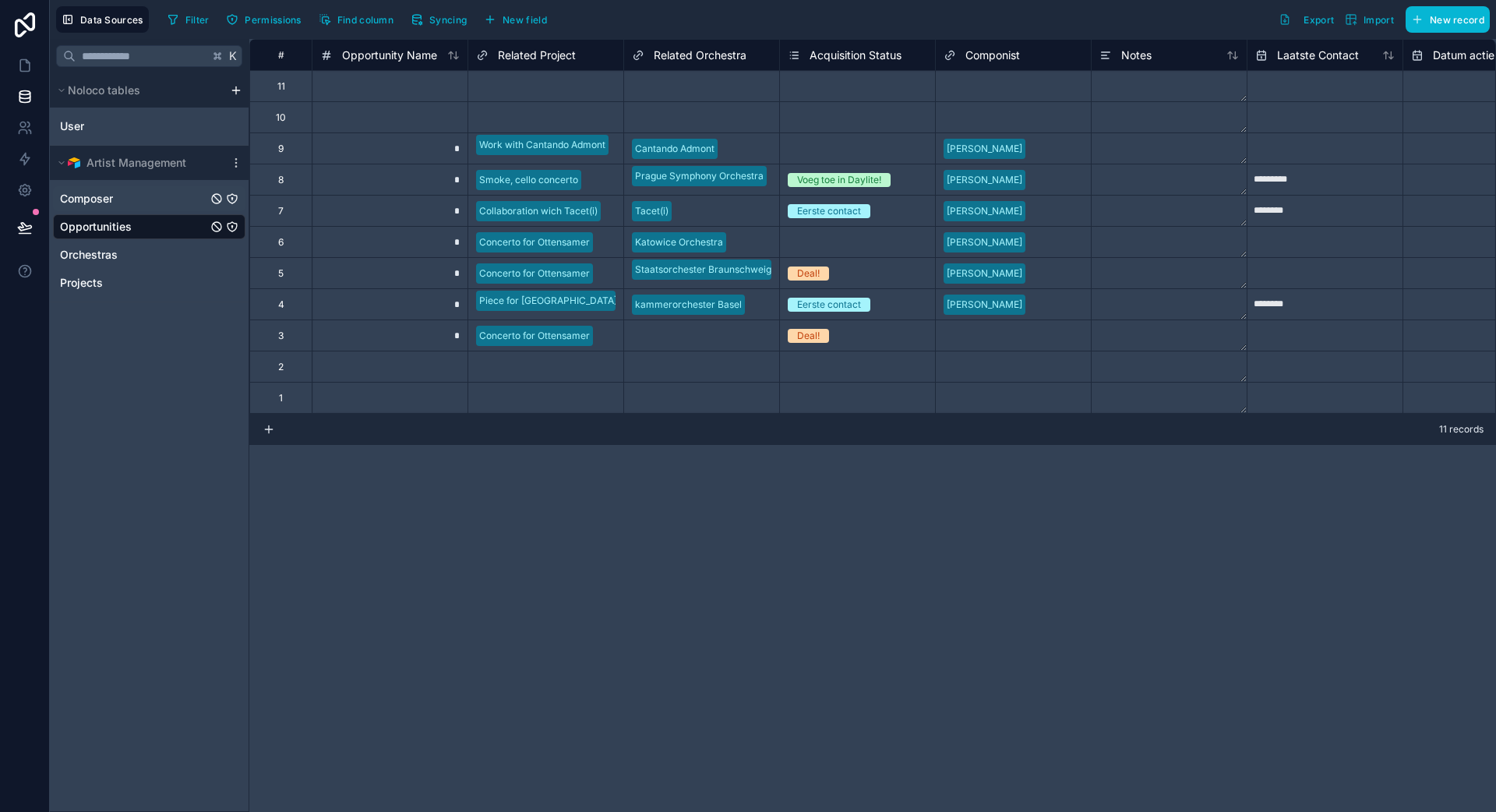
click at [117, 191] on link "Composer" at bounding box center [133, 198] width 147 height 15
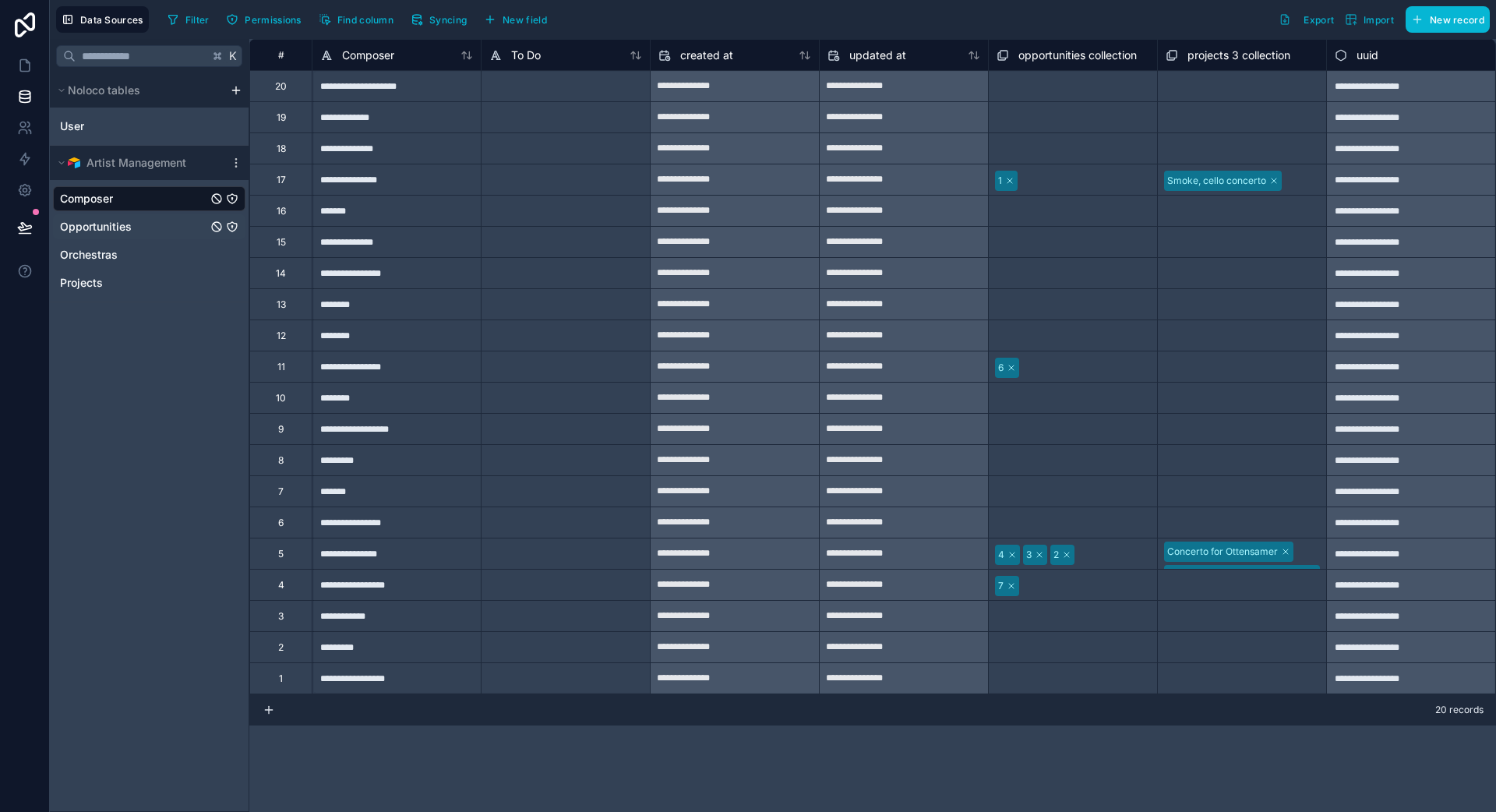
click at [140, 230] on link "Opportunities" at bounding box center [133, 226] width 147 height 15
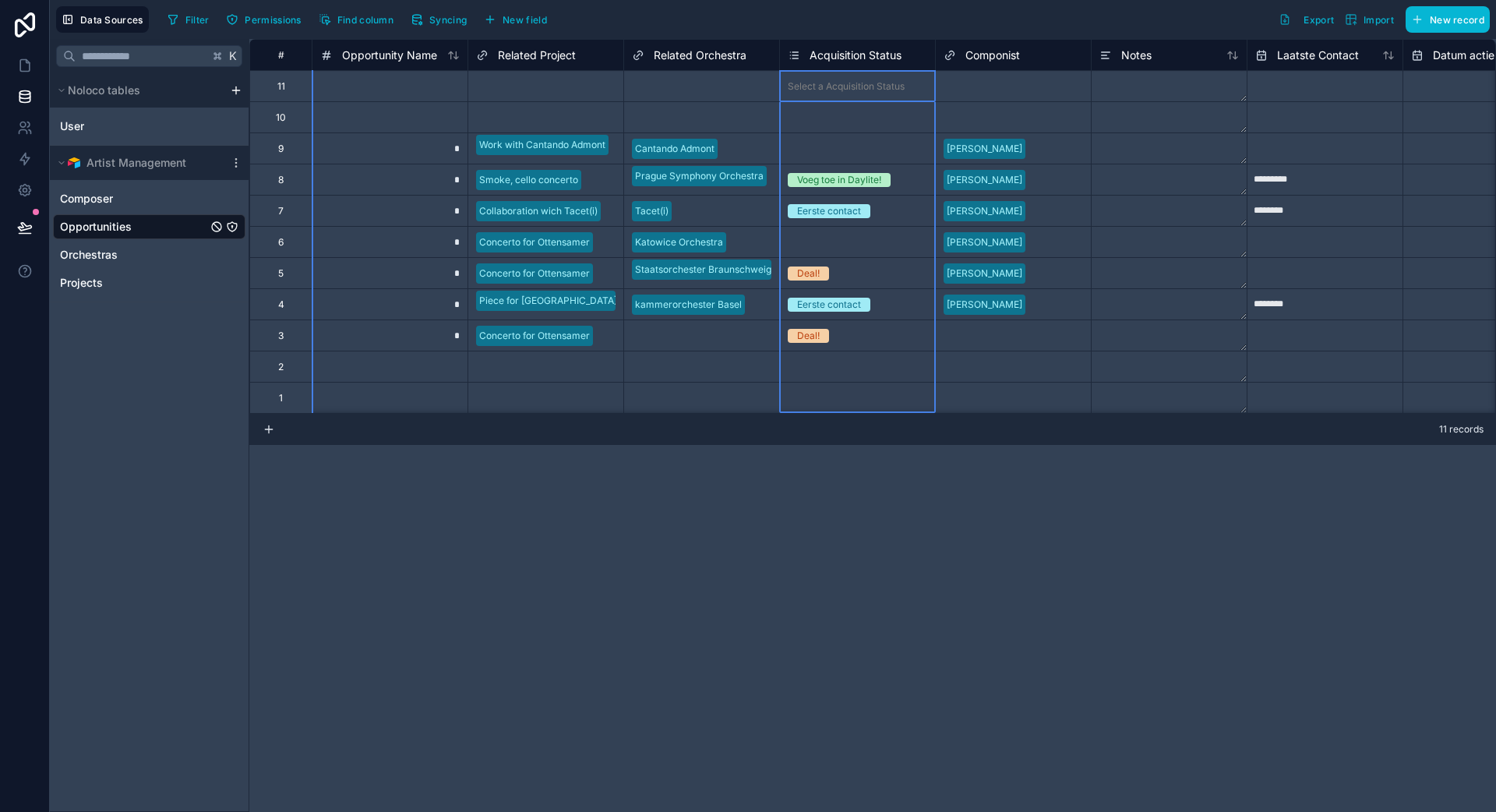
click at [848, 59] on span "Acquisition Status" at bounding box center [856, 55] width 92 height 15
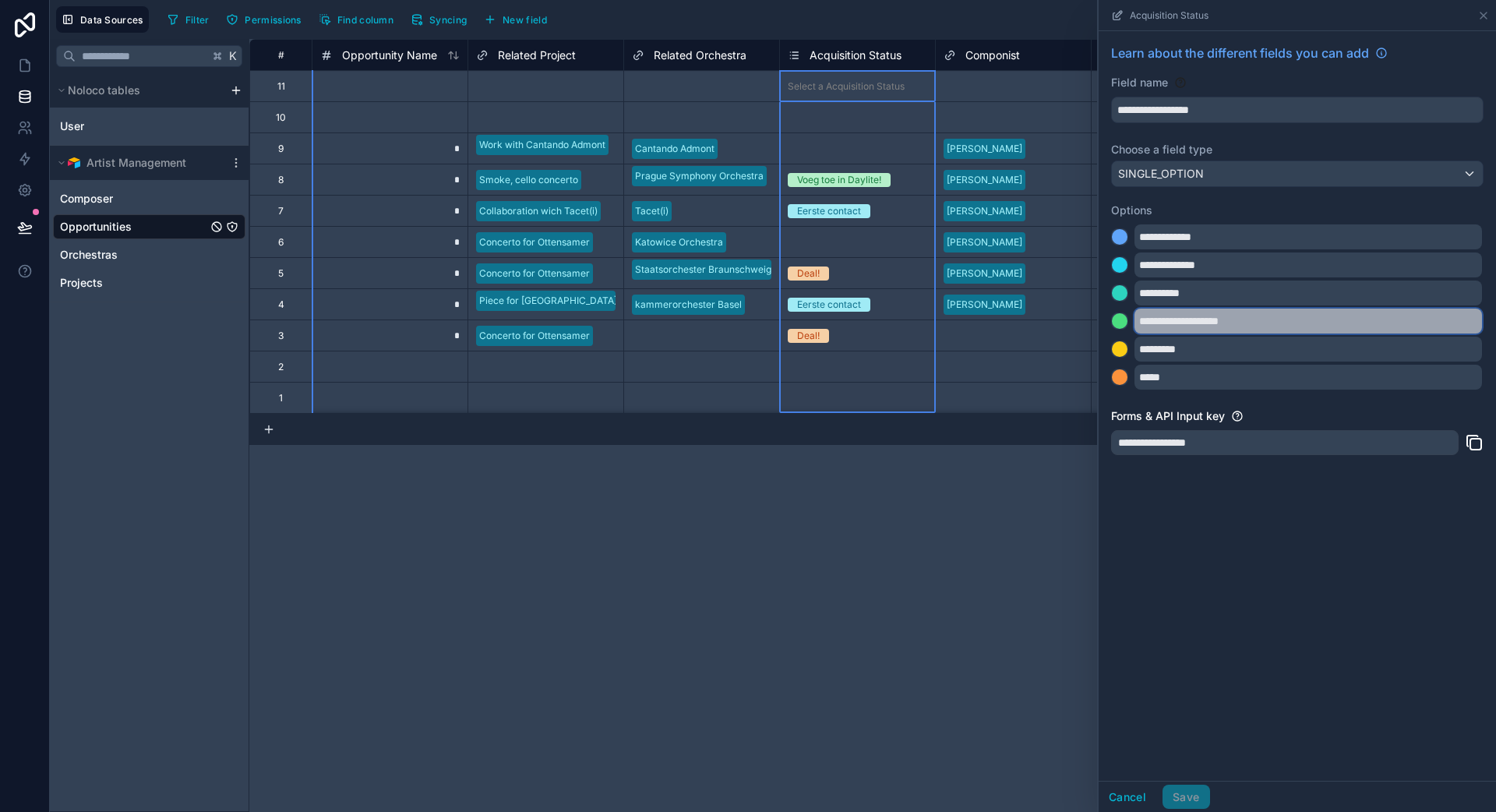
click at [934, 318] on input "**********" at bounding box center [1307, 321] width 347 height 25
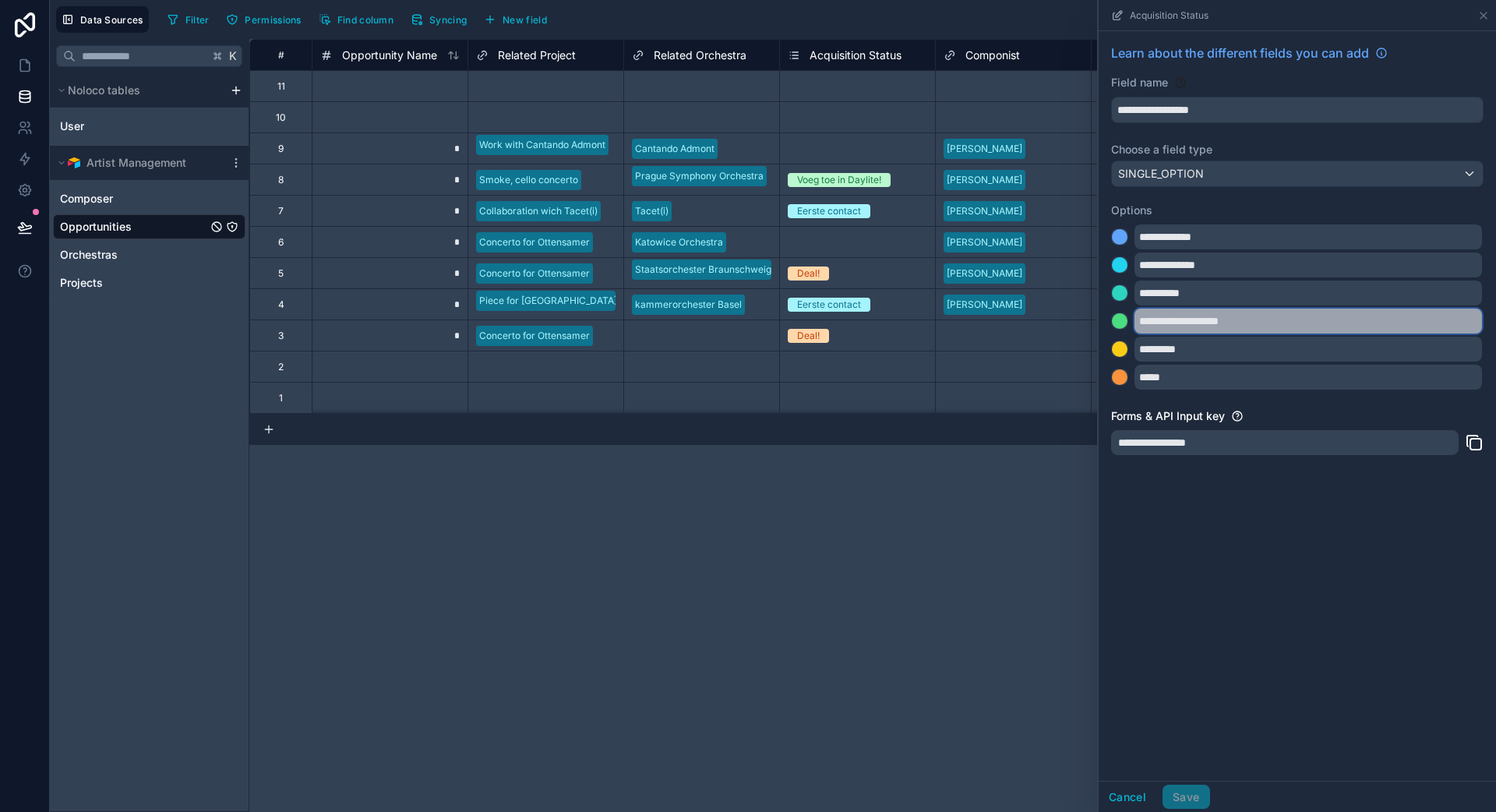
click at [934, 318] on input "**********" at bounding box center [1307, 321] width 347 height 25
click at [882, 251] on div "Select a Acquisition Status" at bounding box center [857, 242] width 155 height 31
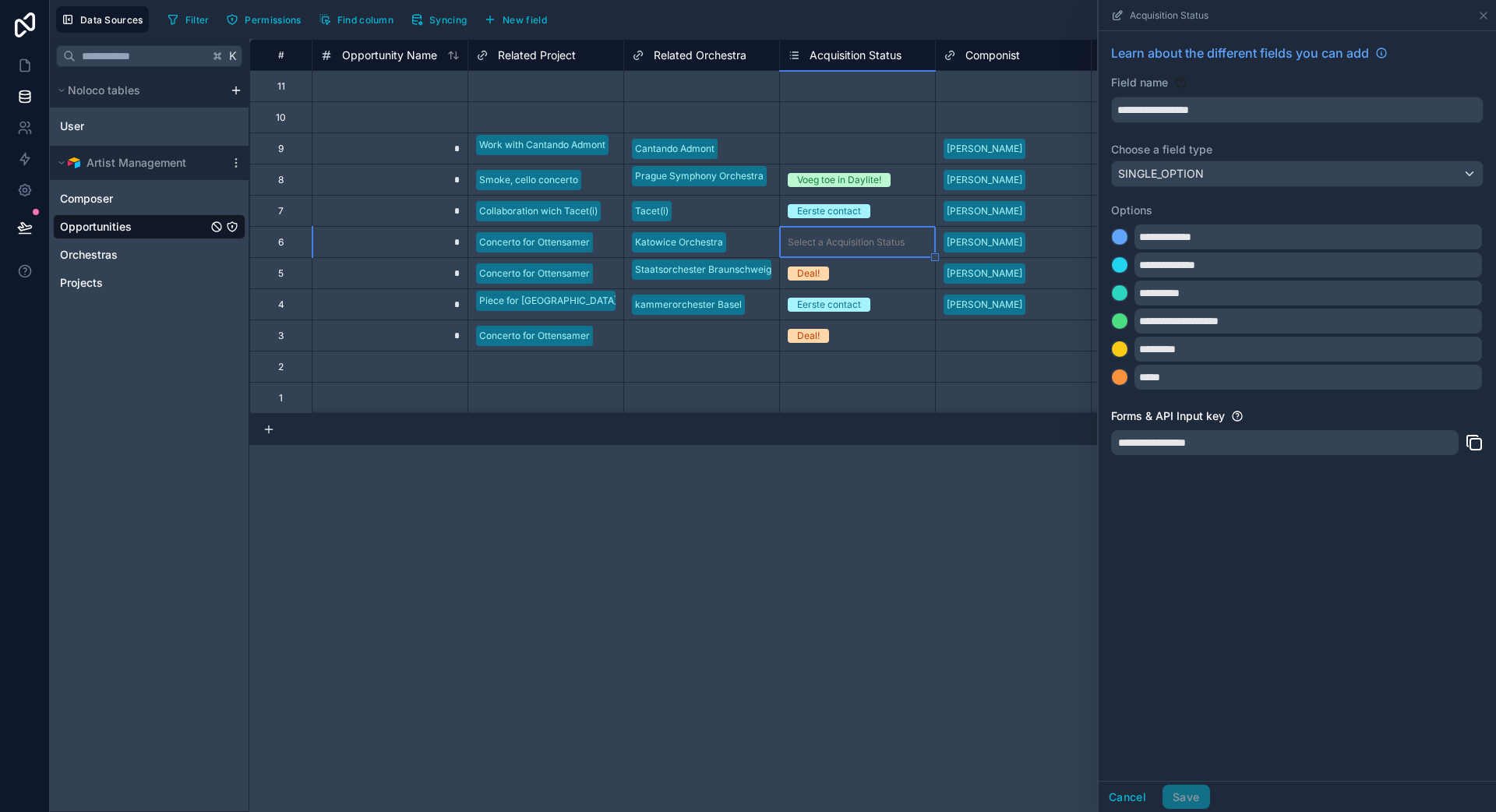
click at [873, 122] on div "Select a Acquisition Status" at bounding box center [846, 117] width 117 height 12
click at [868, 180] on div "Voeg toe in Daylite!" at bounding box center [839, 180] width 84 height 14
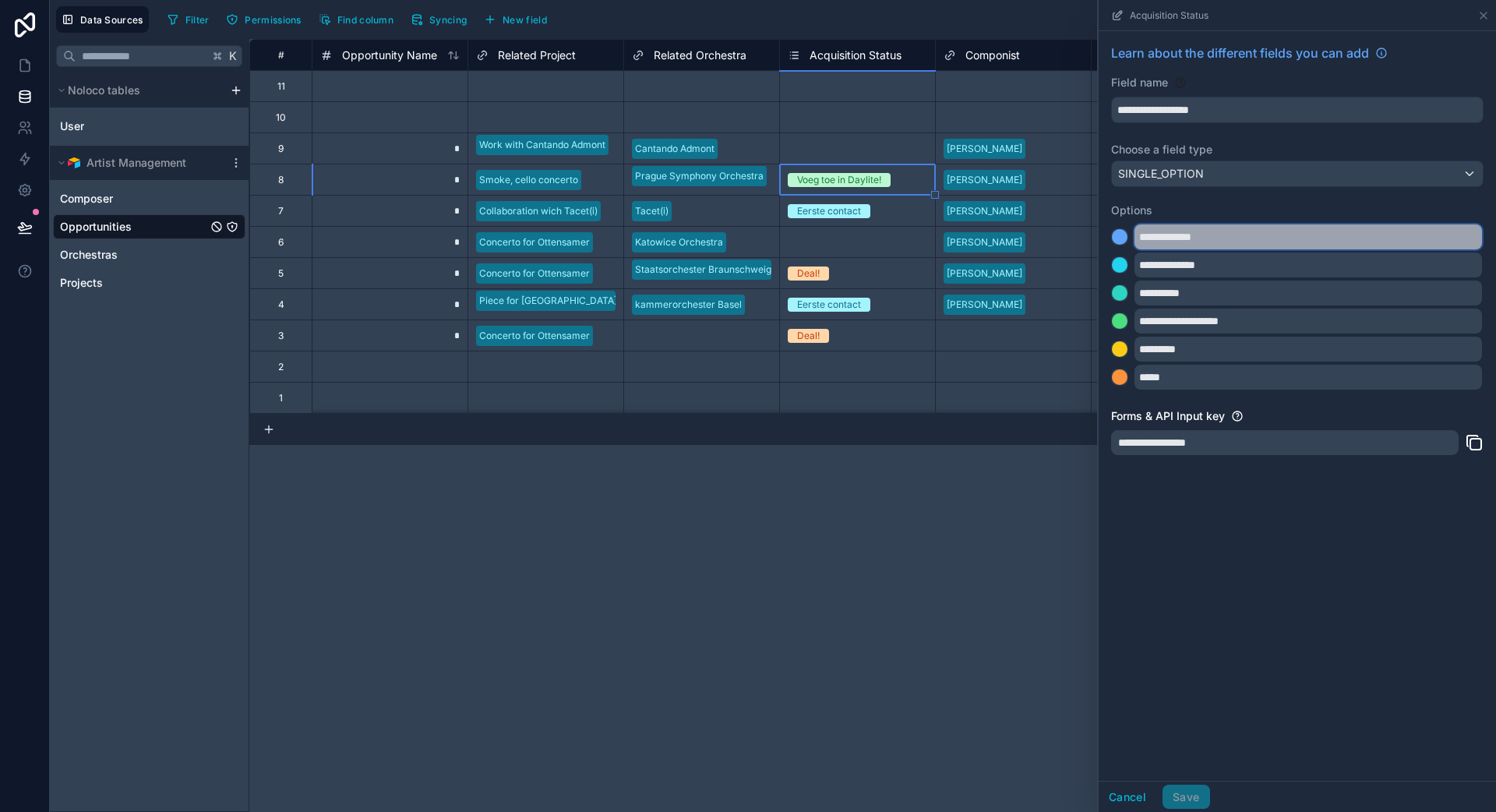
click at [934, 237] on input "**********" at bounding box center [1307, 237] width 347 height 25
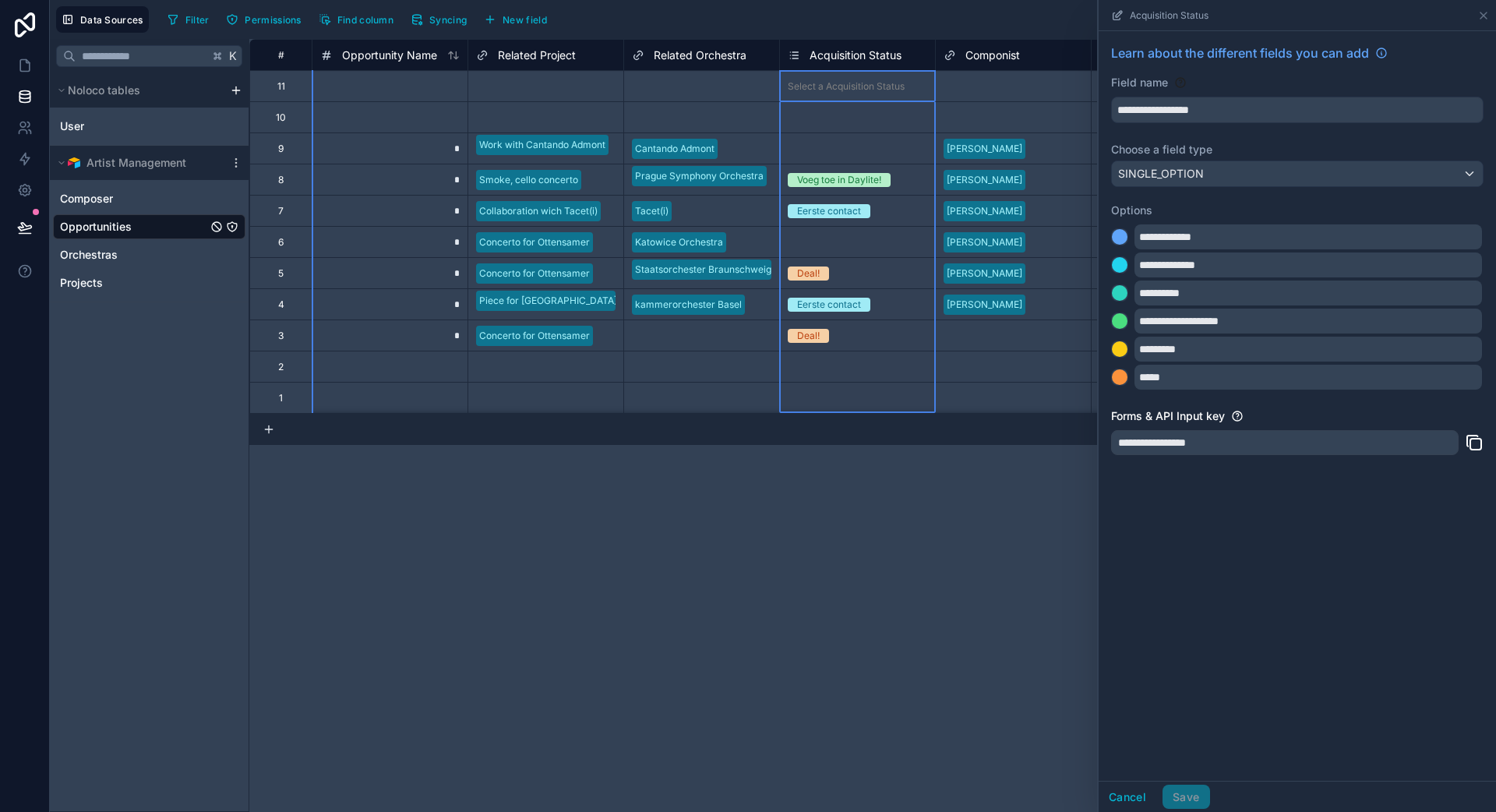
click at [846, 56] on span "Acquisition Status" at bounding box center [856, 55] width 92 height 15
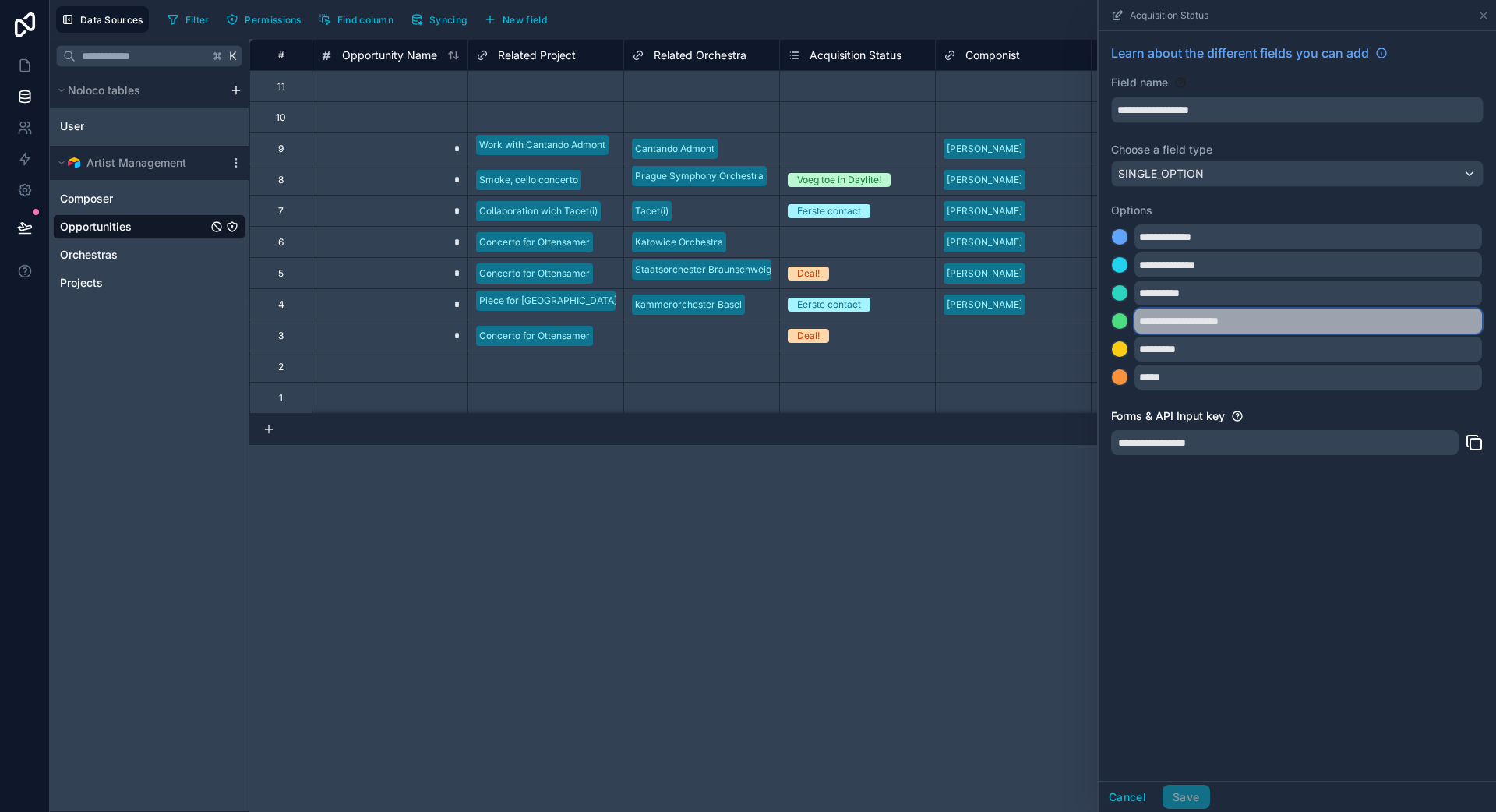
click at [934, 323] on div "**********" at bounding box center [1297, 321] width 372 height 25
drag, startPoint x: 1296, startPoint y: 324, endPoint x: 1254, endPoint y: 307, distance: 45.3
click at [934, 307] on div "**********" at bounding box center [1297, 305] width 372 height 168
click at [704, 361] on div "Select a Related Orchestra" at bounding box center [690, 367] width 118 height 12
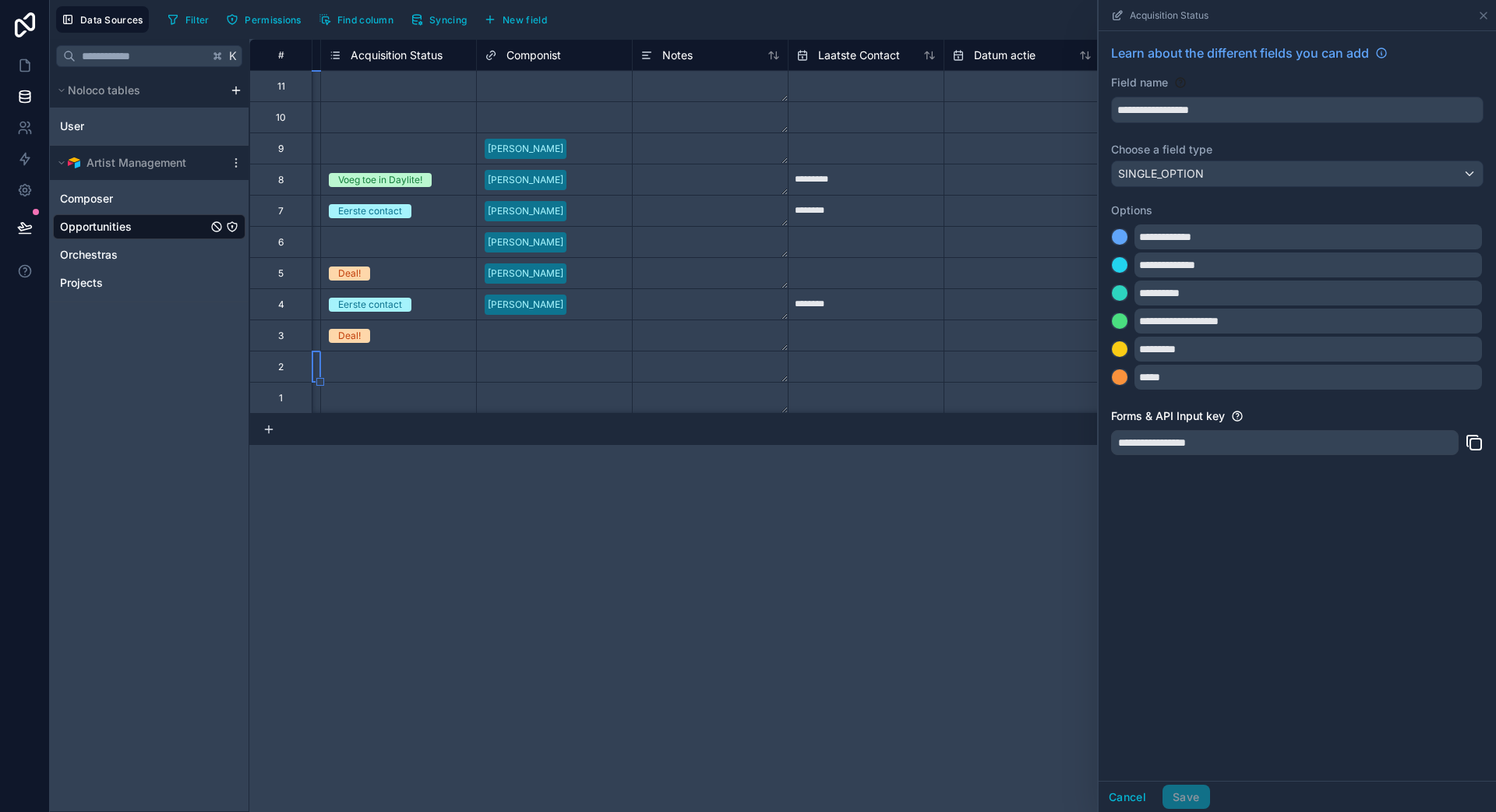
scroll to position [0, 445]
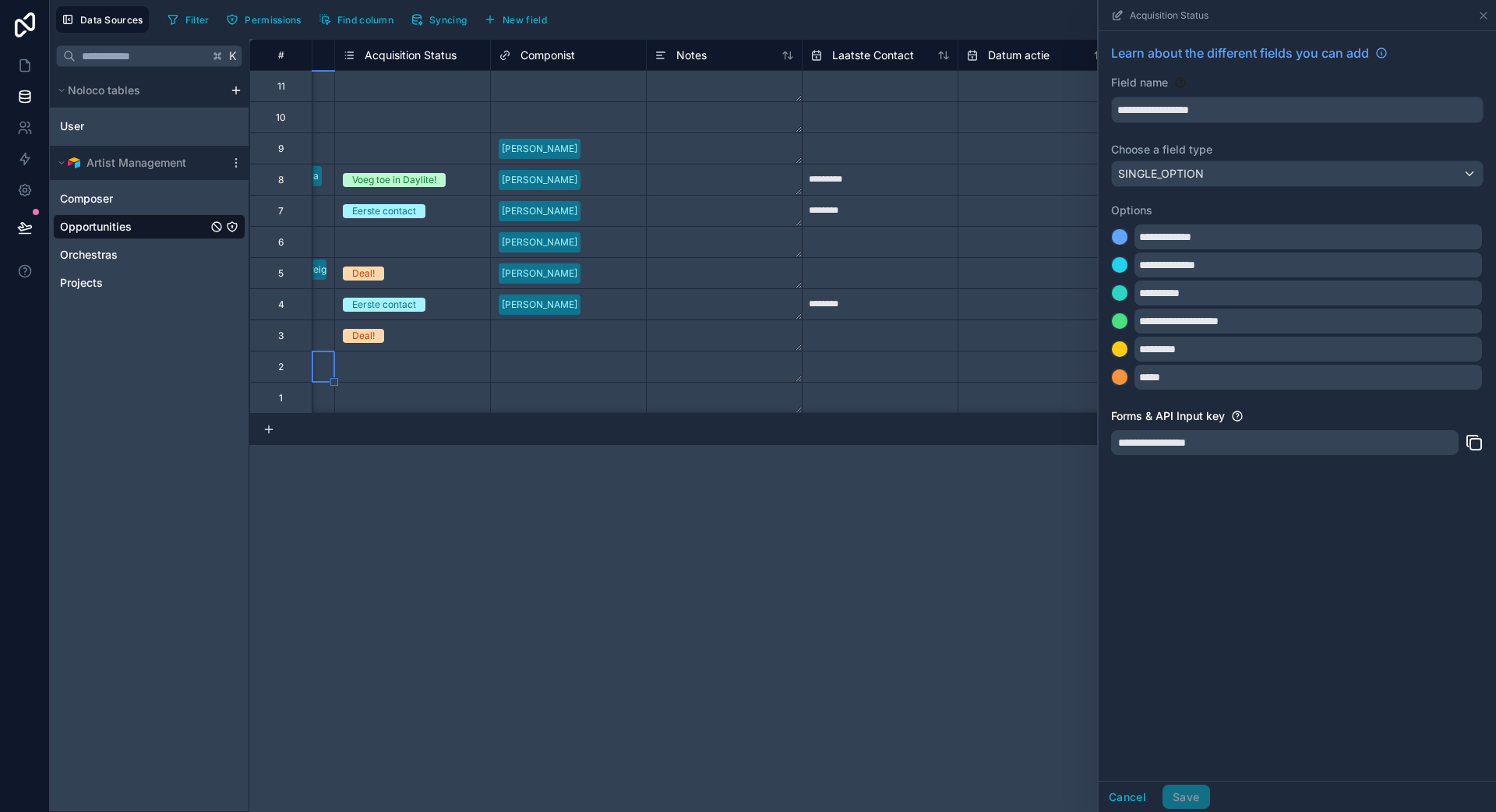
click at [719, 198] on textarea at bounding box center [724, 211] width 155 height 31
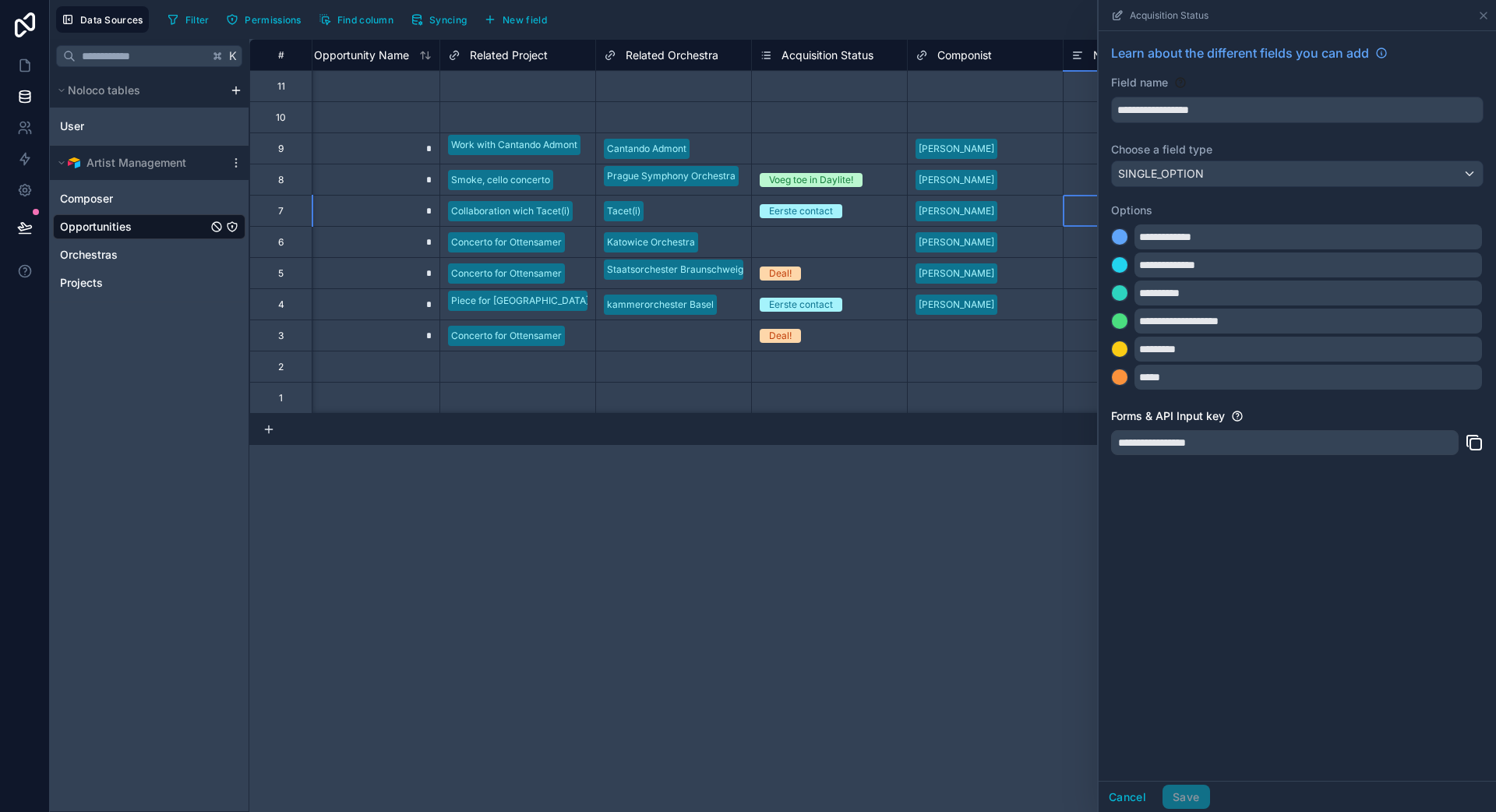
scroll to position [0, 0]
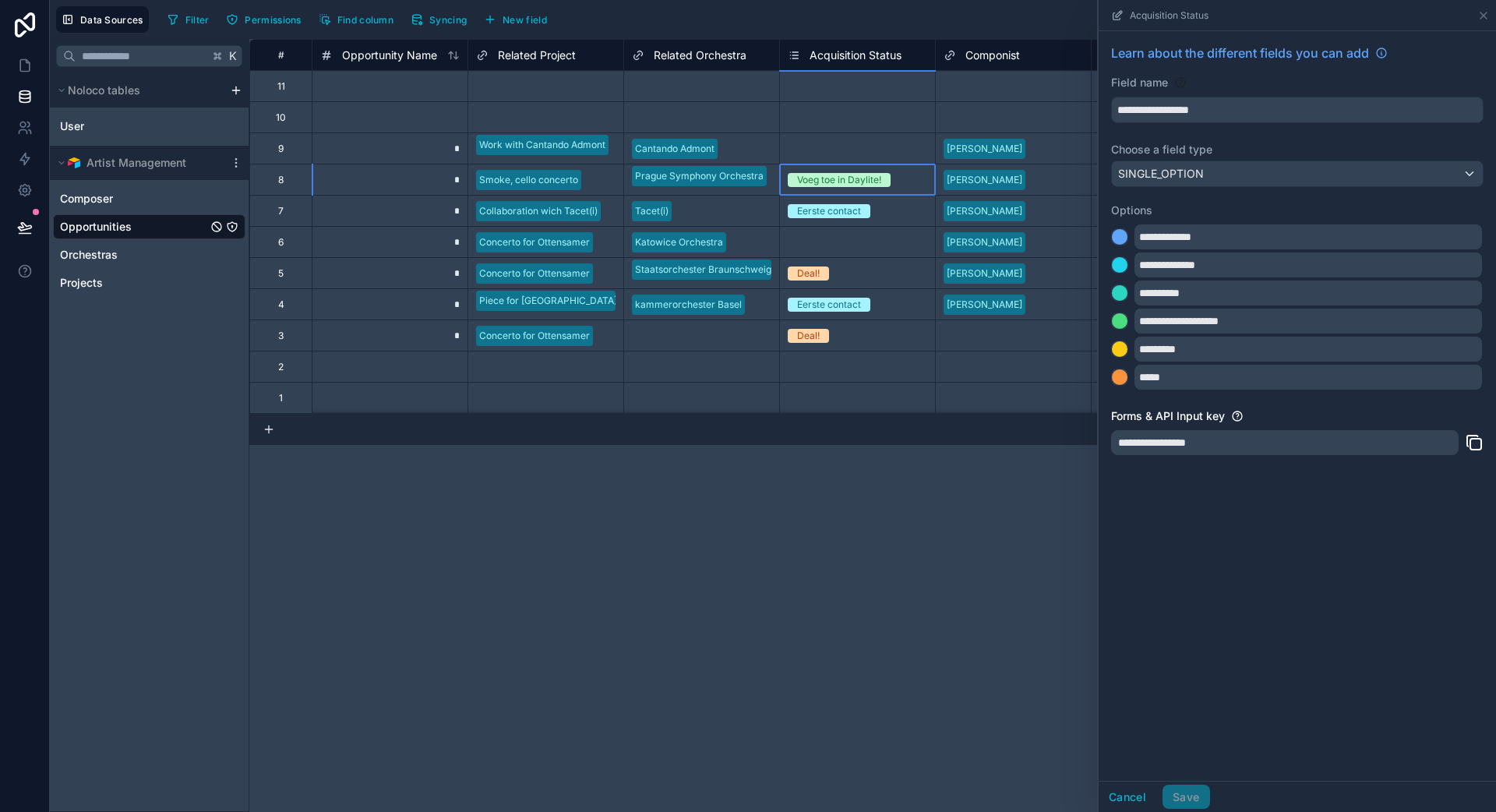
click at [826, 176] on div "Voeg toe in Daylite!" at bounding box center [839, 180] width 84 height 14
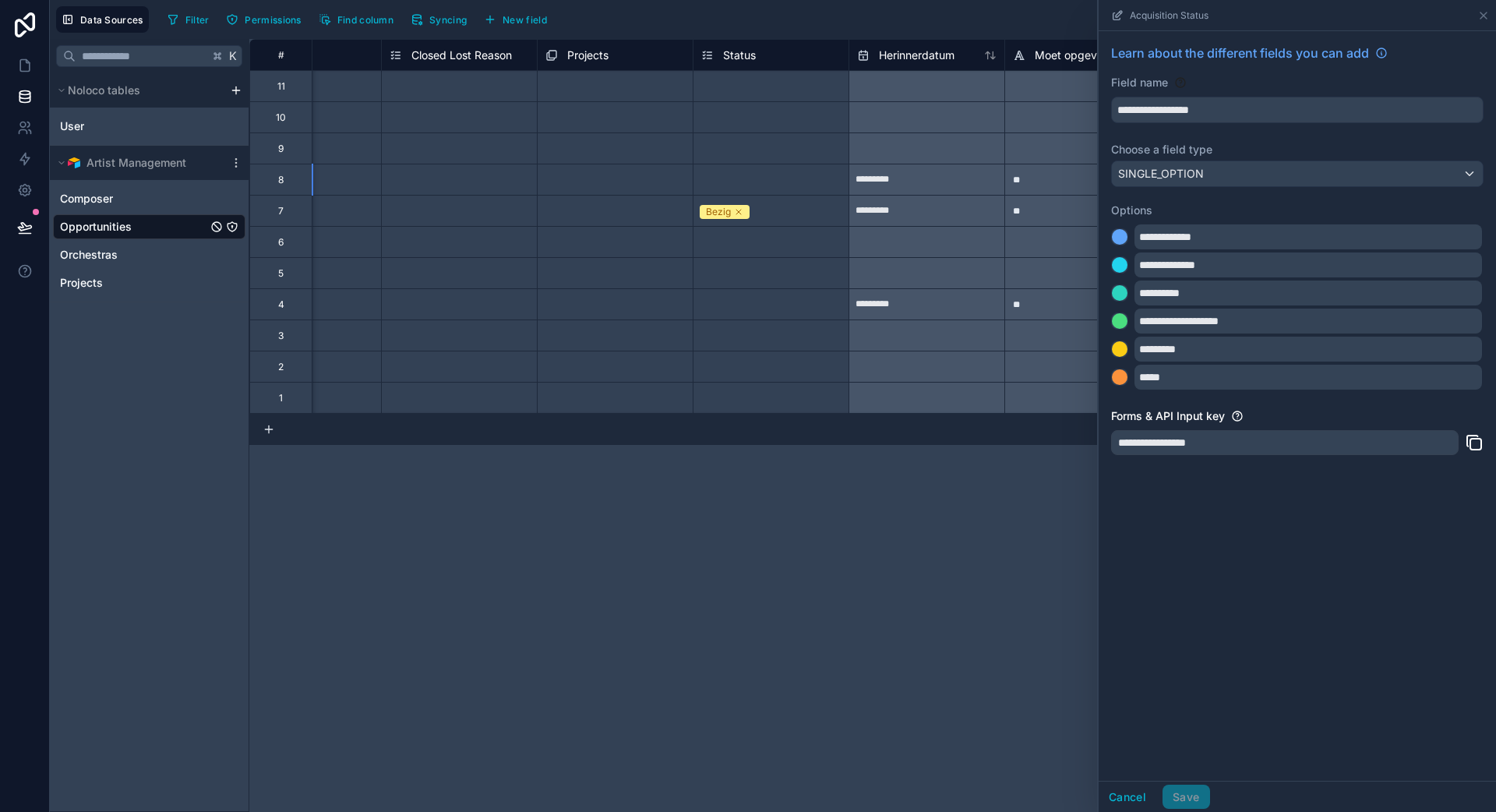
scroll to position [0, 1341]
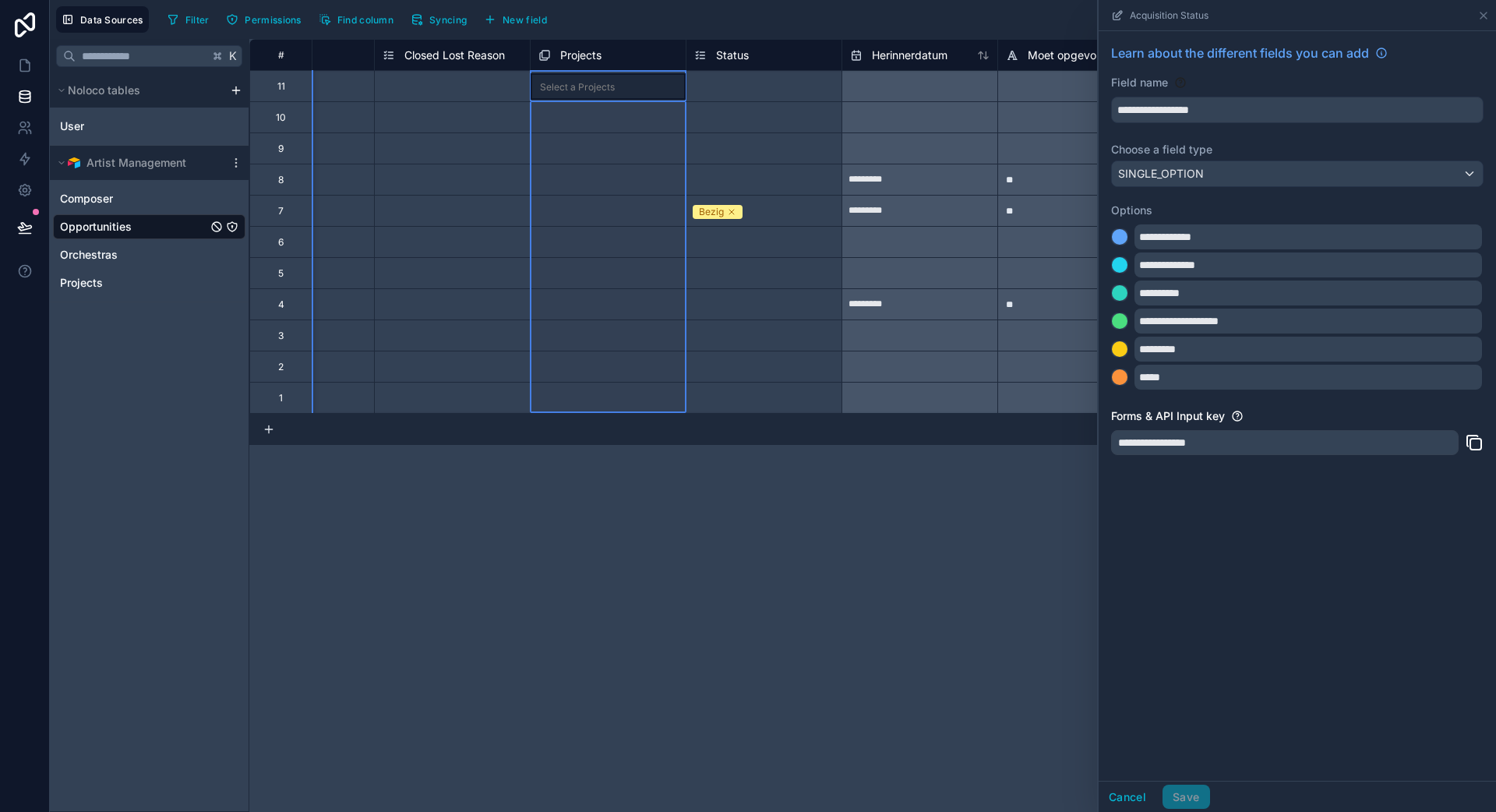
click at [651, 57] on div "Projects" at bounding box center [607, 55] width 139 height 19
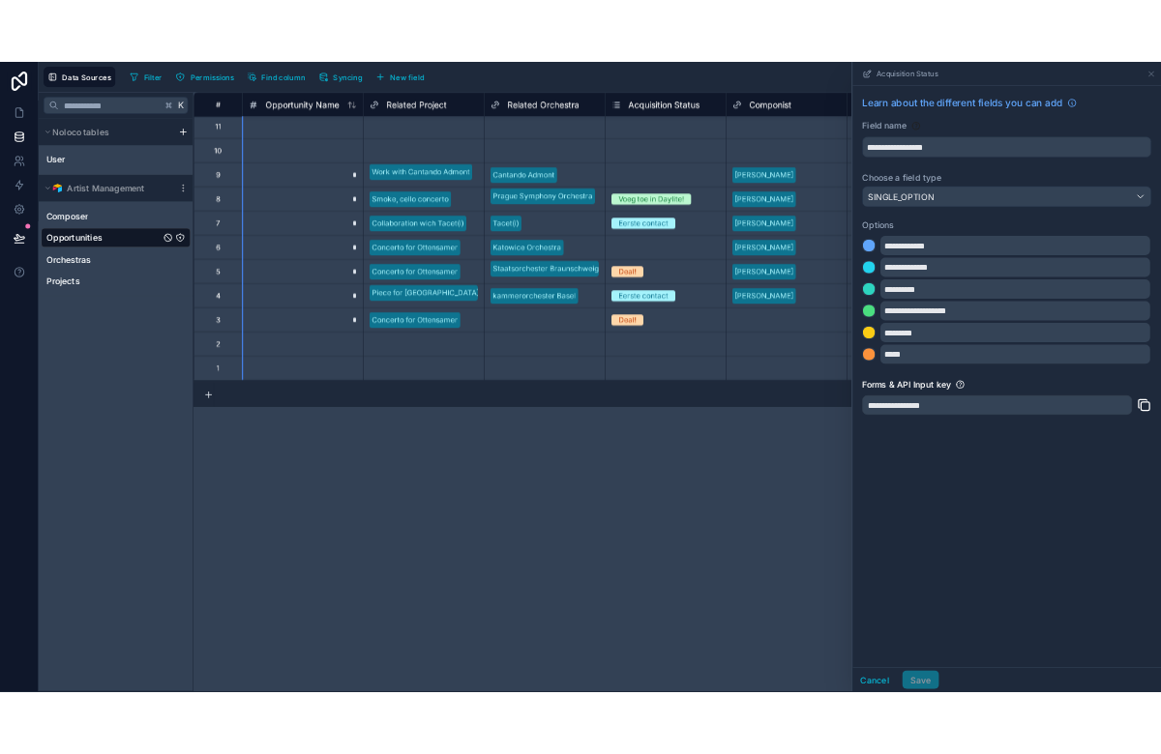
scroll to position [0, 0]
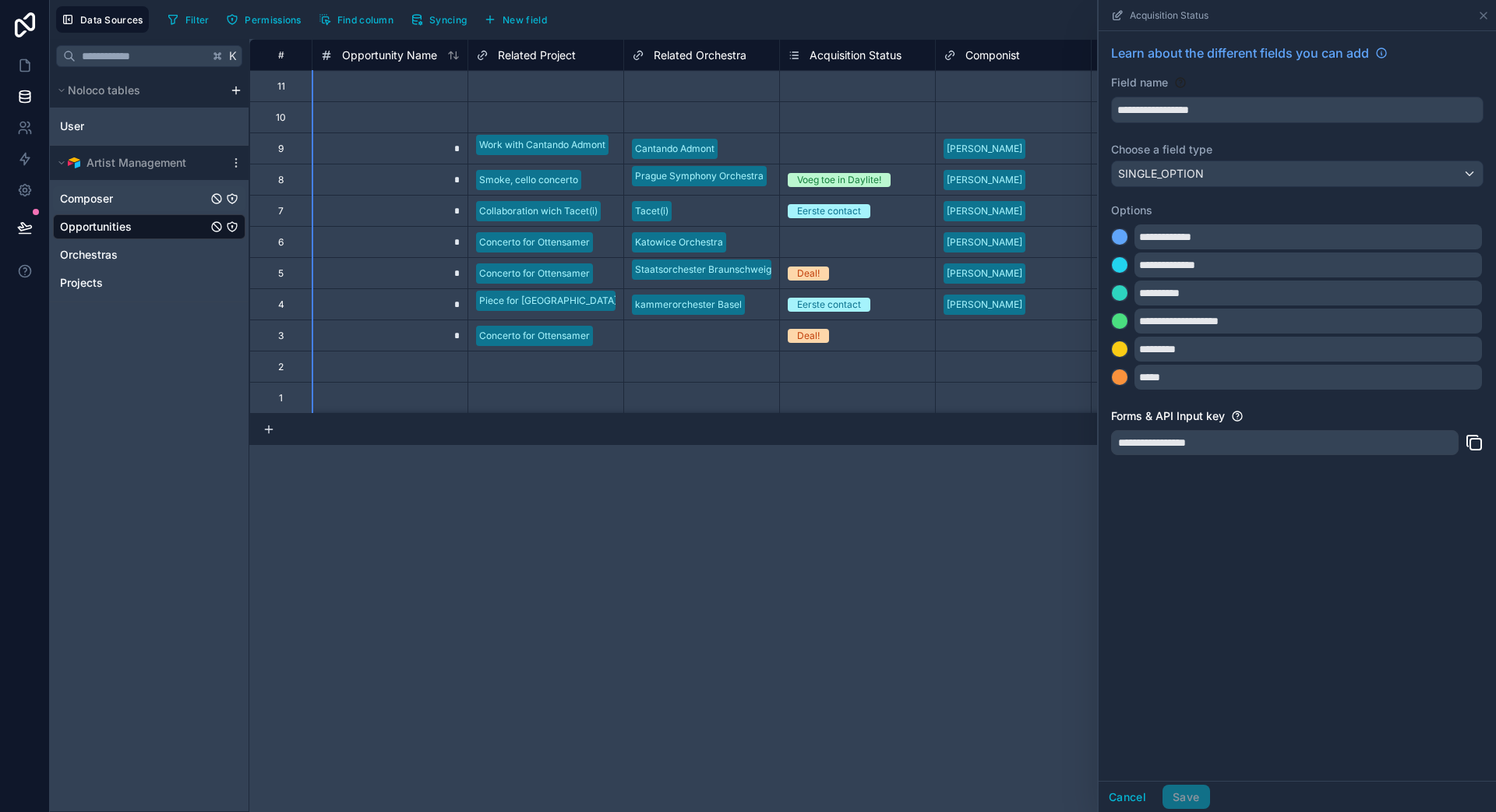
click at [113, 199] on span "Composer" at bounding box center [86, 198] width 53 height 15
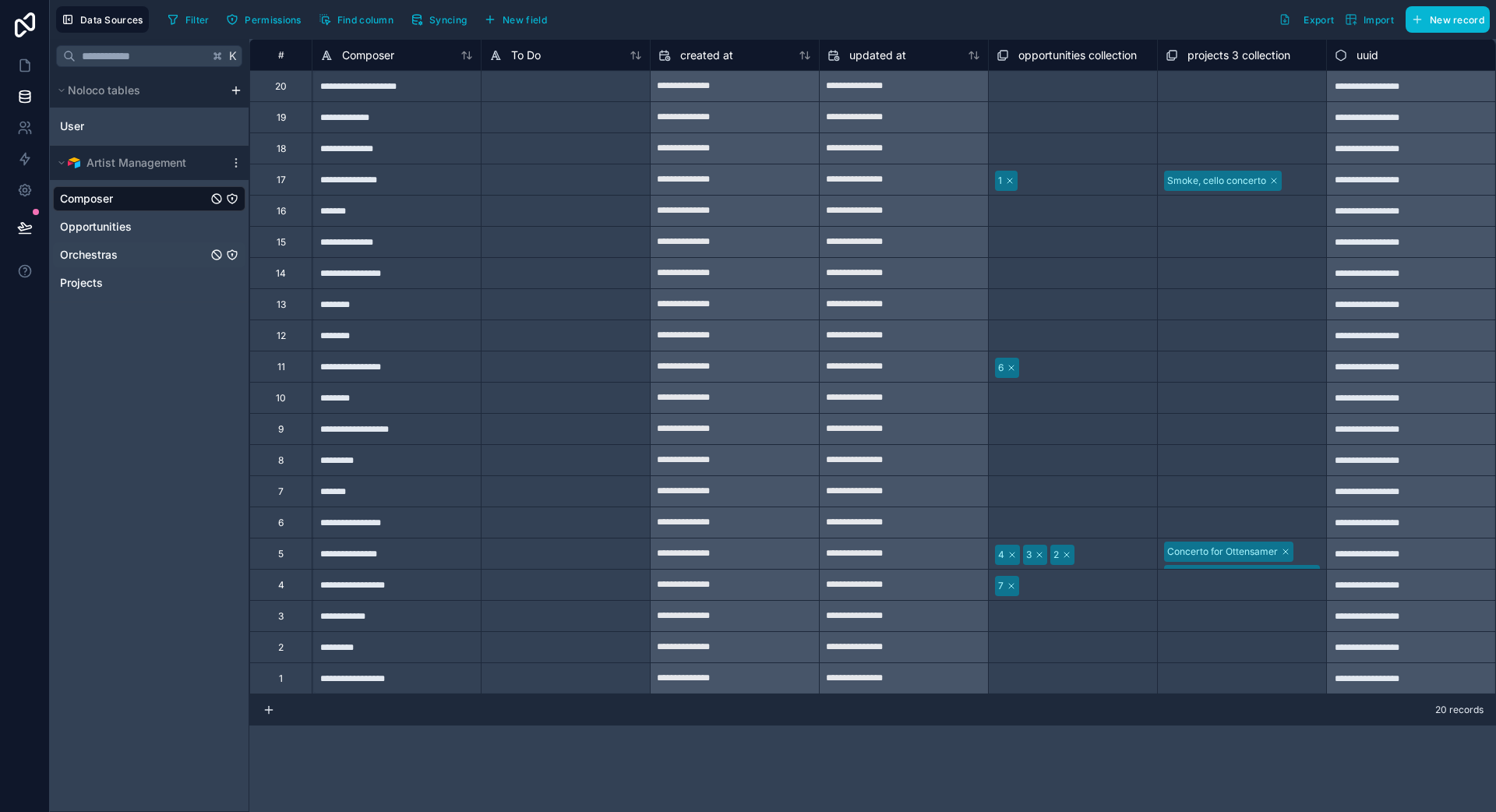
click at [96, 255] on span "Orchestras" at bounding box center [89, 255] width 58 height 15
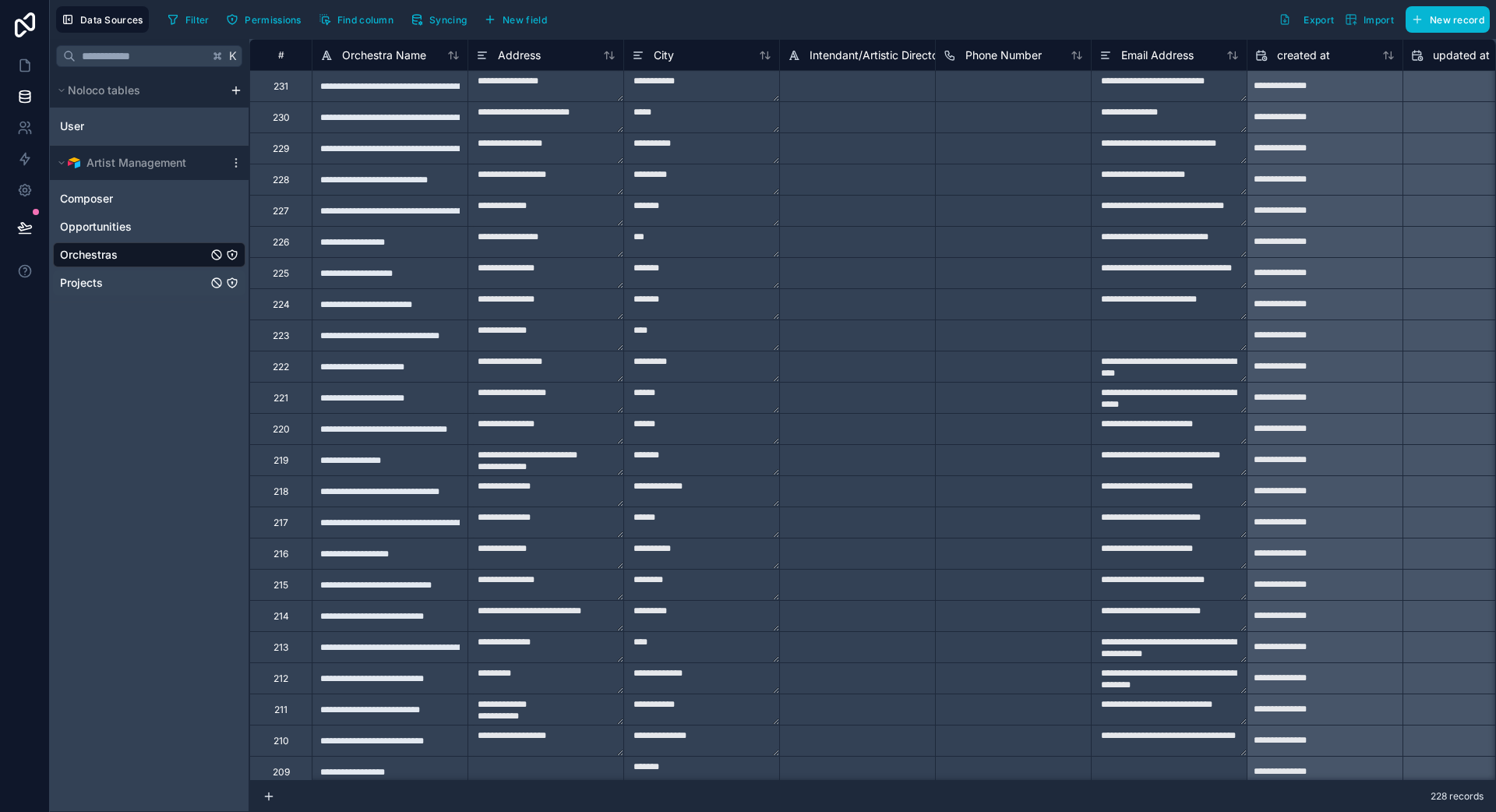
click at [135, 281] on link "Projects" at bounding box center [133, 282] width 147 height 15
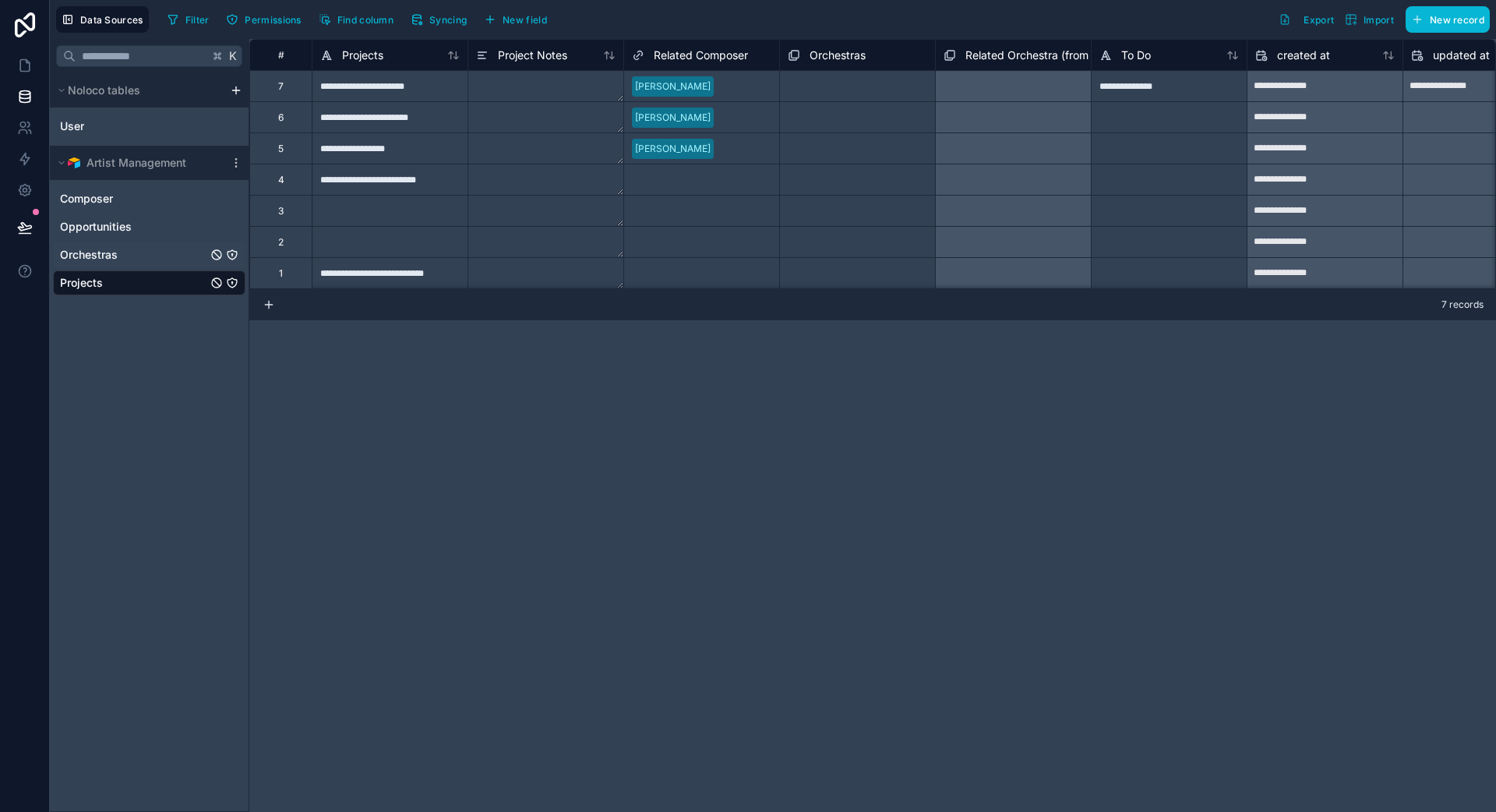
click at [100, 250] on span "Orchestras" at bounding box center [89, 255] width 58 height 15
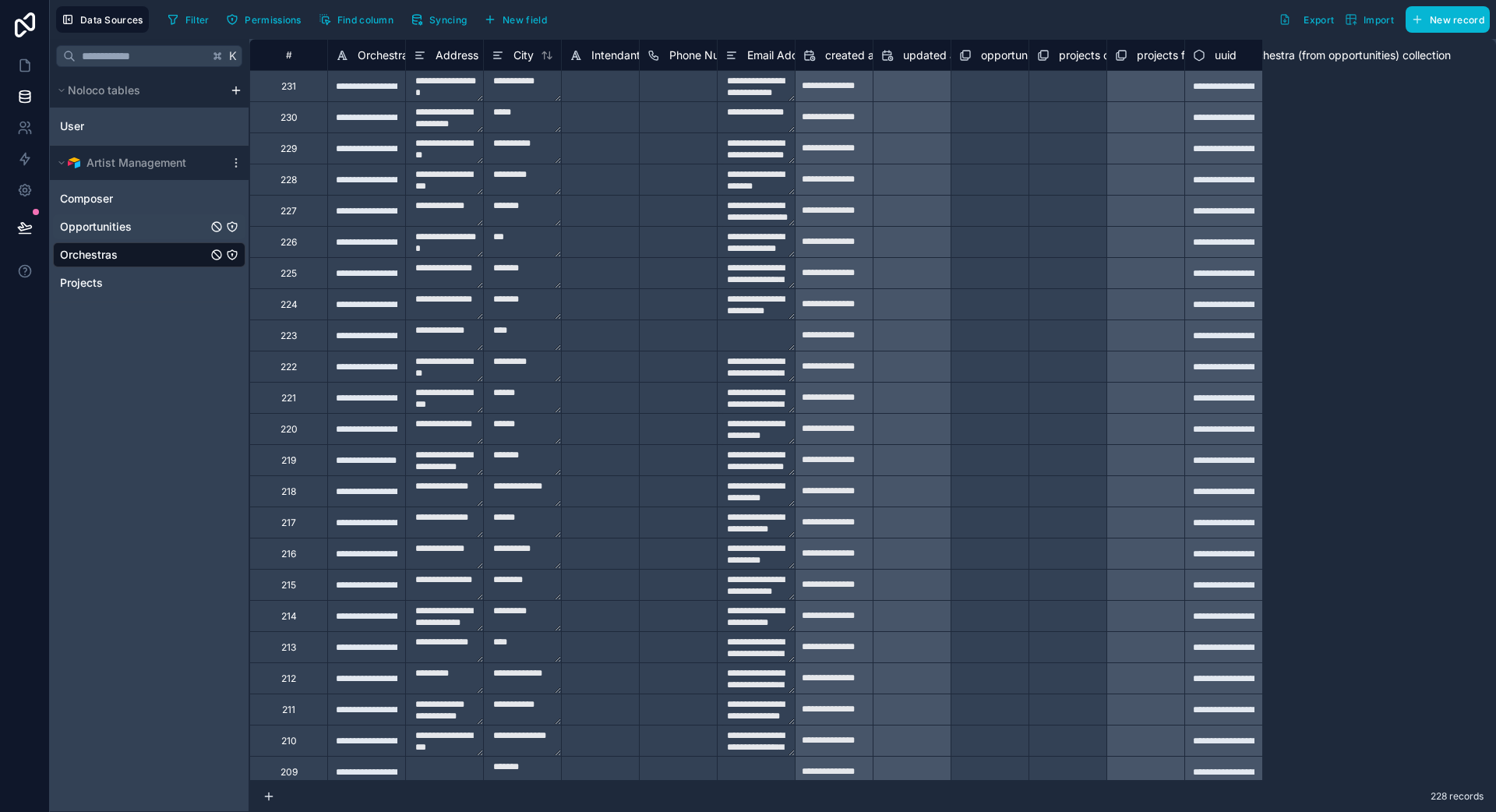
click at [118, 226] on span "Opportunities" at bounding box center [95, 226] width 72 height 15
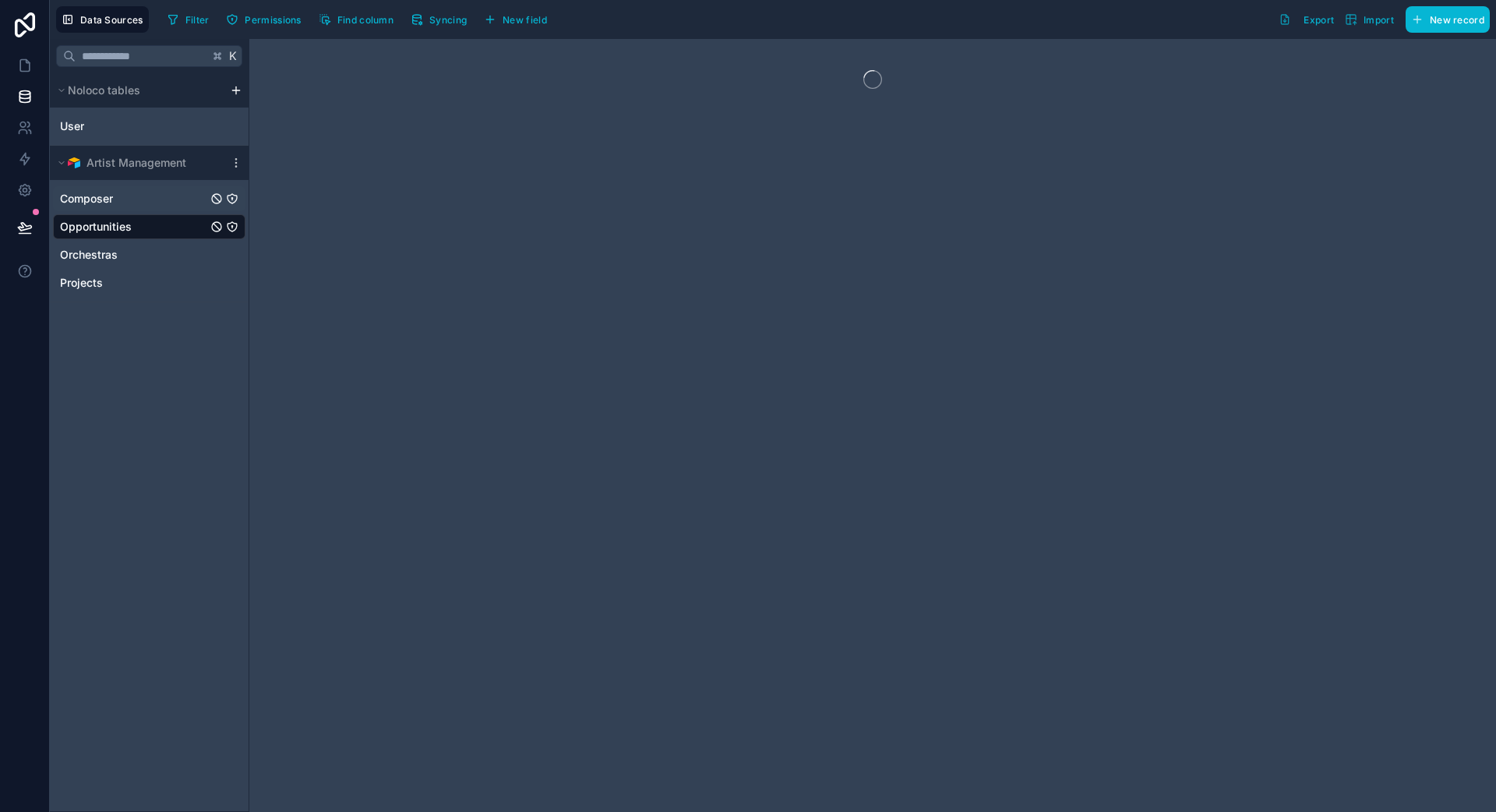
click at [129, 201] on link "Composer" at bounding box center [133, 198] width 147 height 15
